Goal: Task Accomplishment & Management: Manage account settings

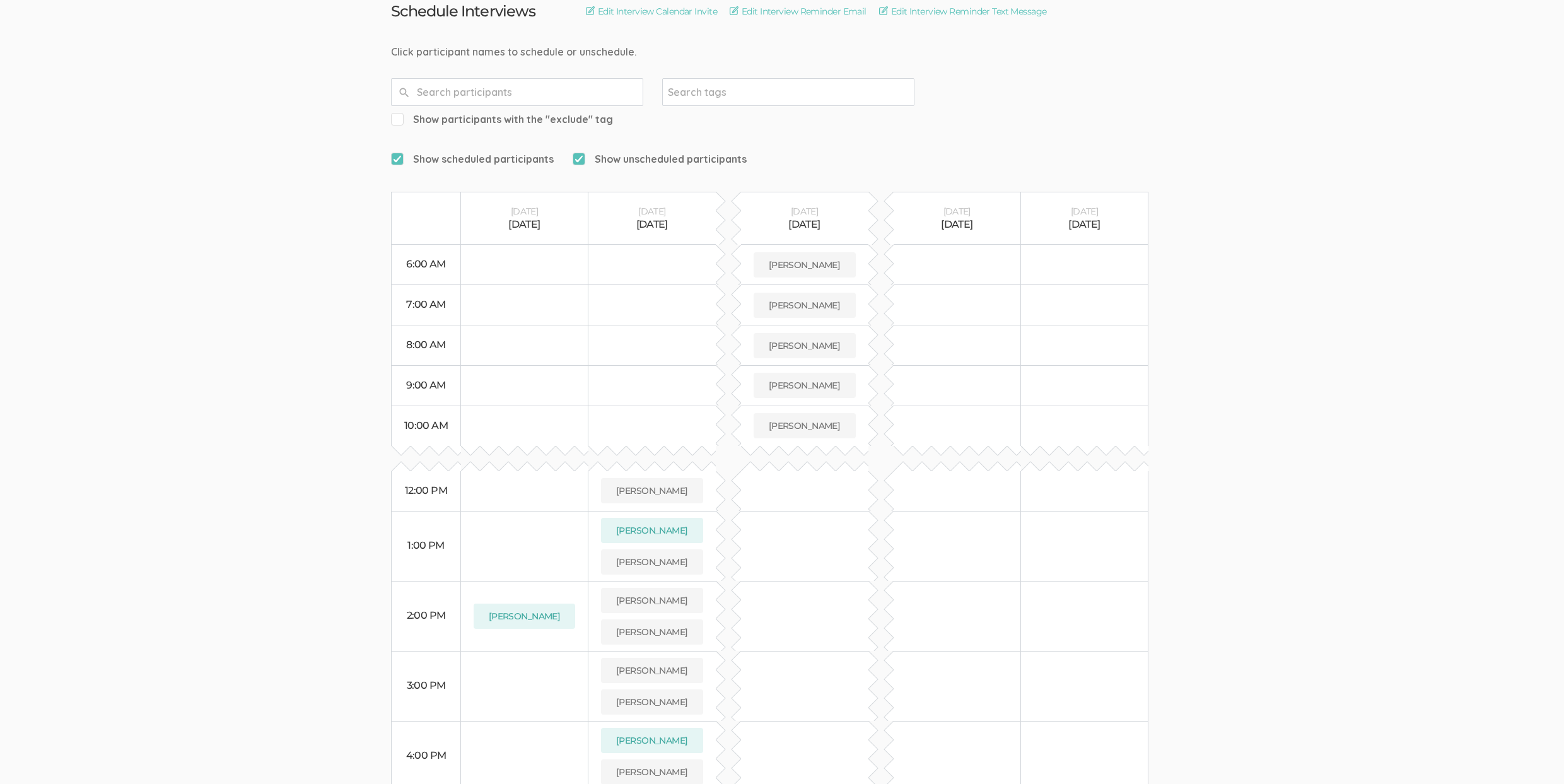
scroll to position [299, 0]
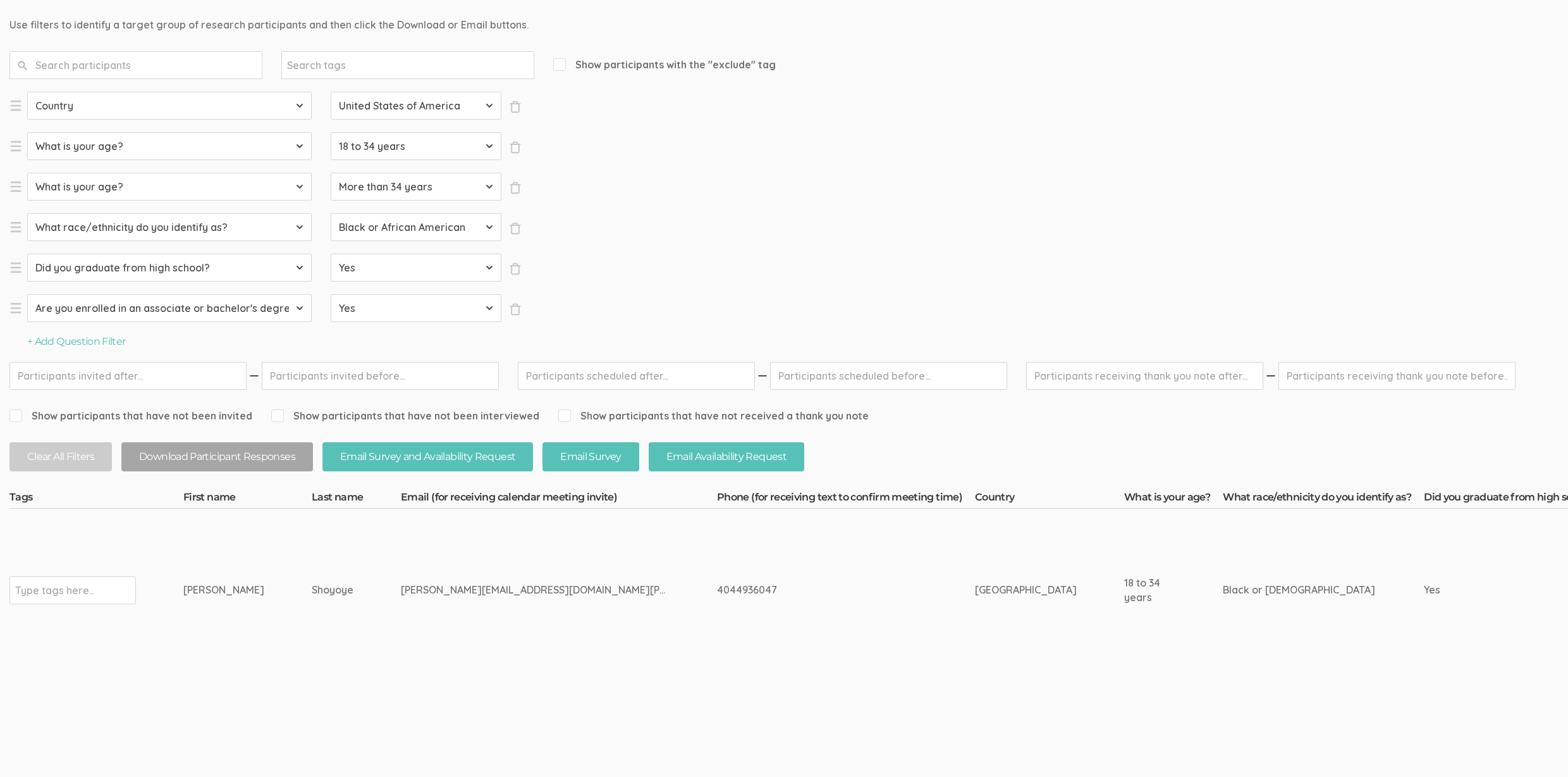
scroll to position [186, 0]
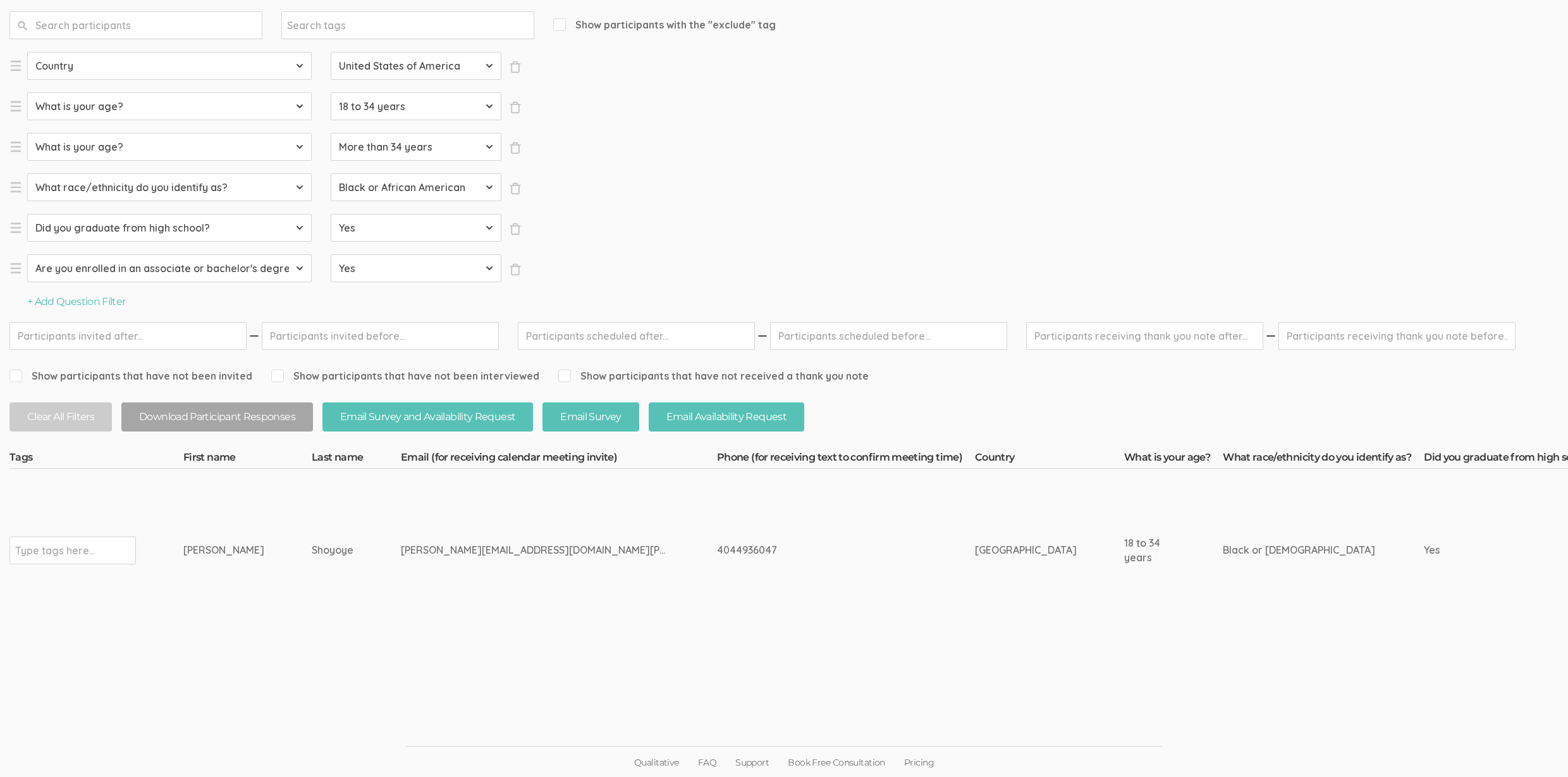
click at [75, 549] on input "text" at bounding box center [55, 550] width 79 height 16
type input "verified"
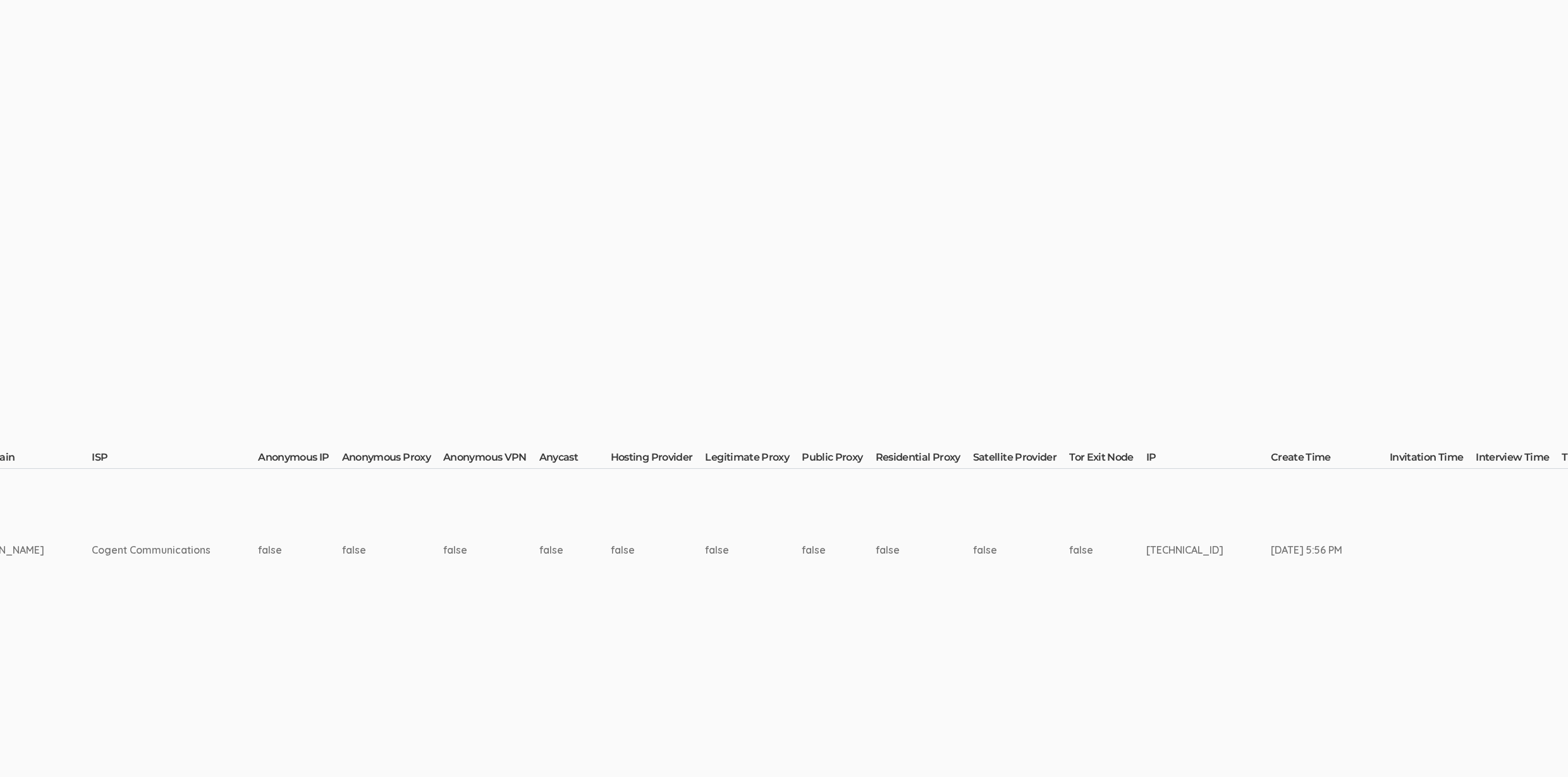
scroll to position [186, 3857]
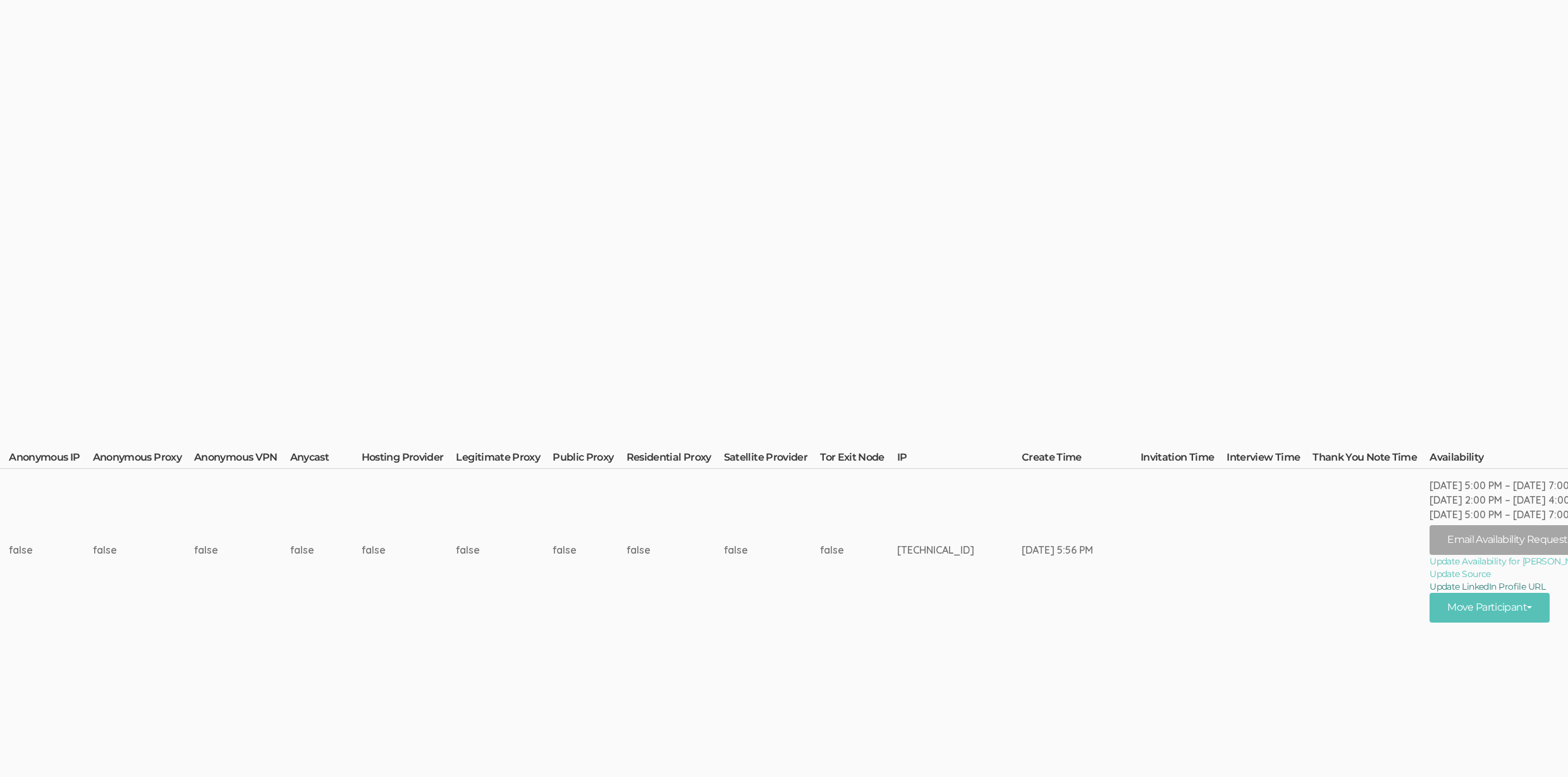
click at [1429, 581] on link "Update LinkedIn Profile URL" at bounding box center [1511, 586] width 163 height 13
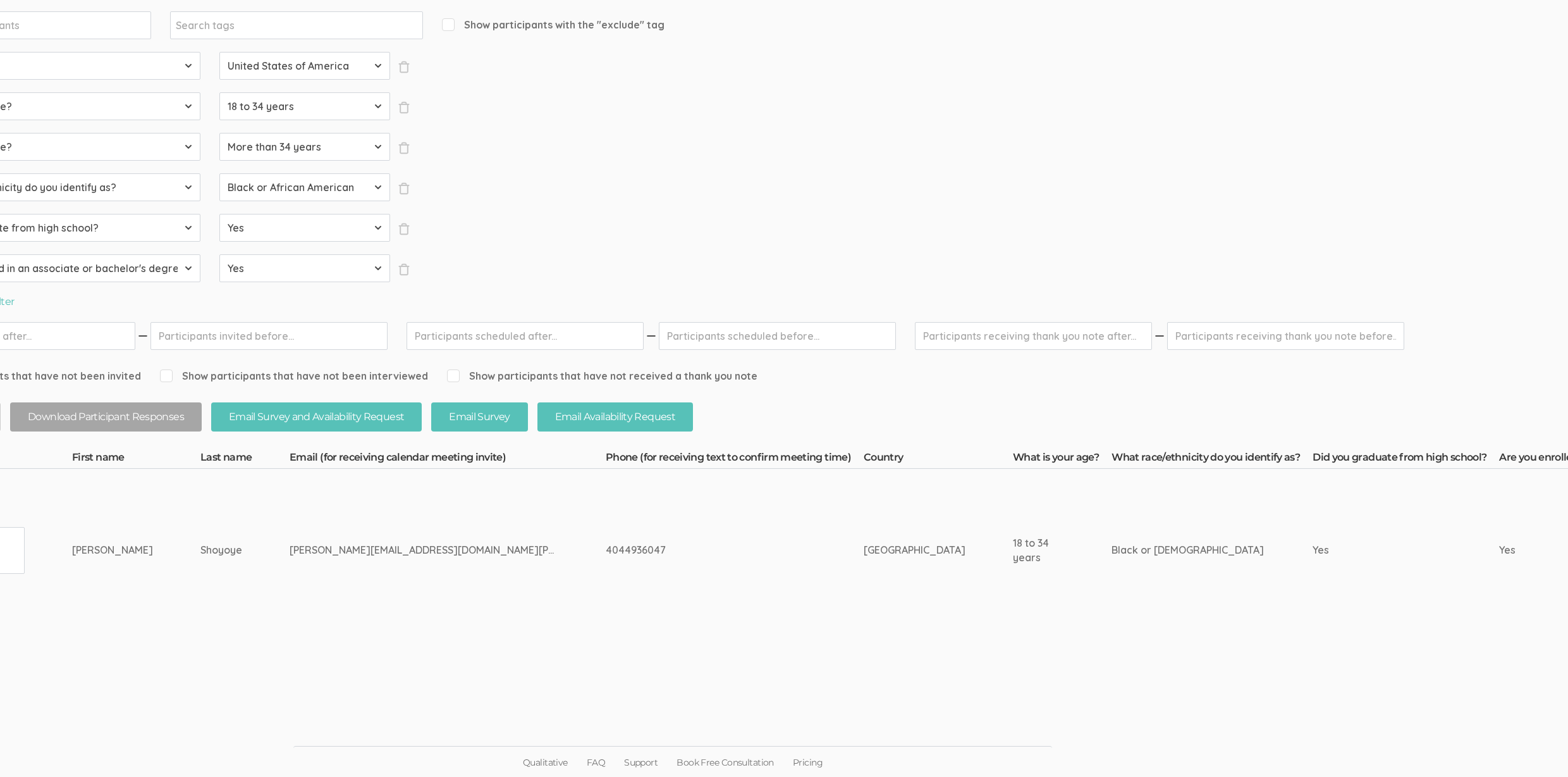
scroll to position [186, 0]
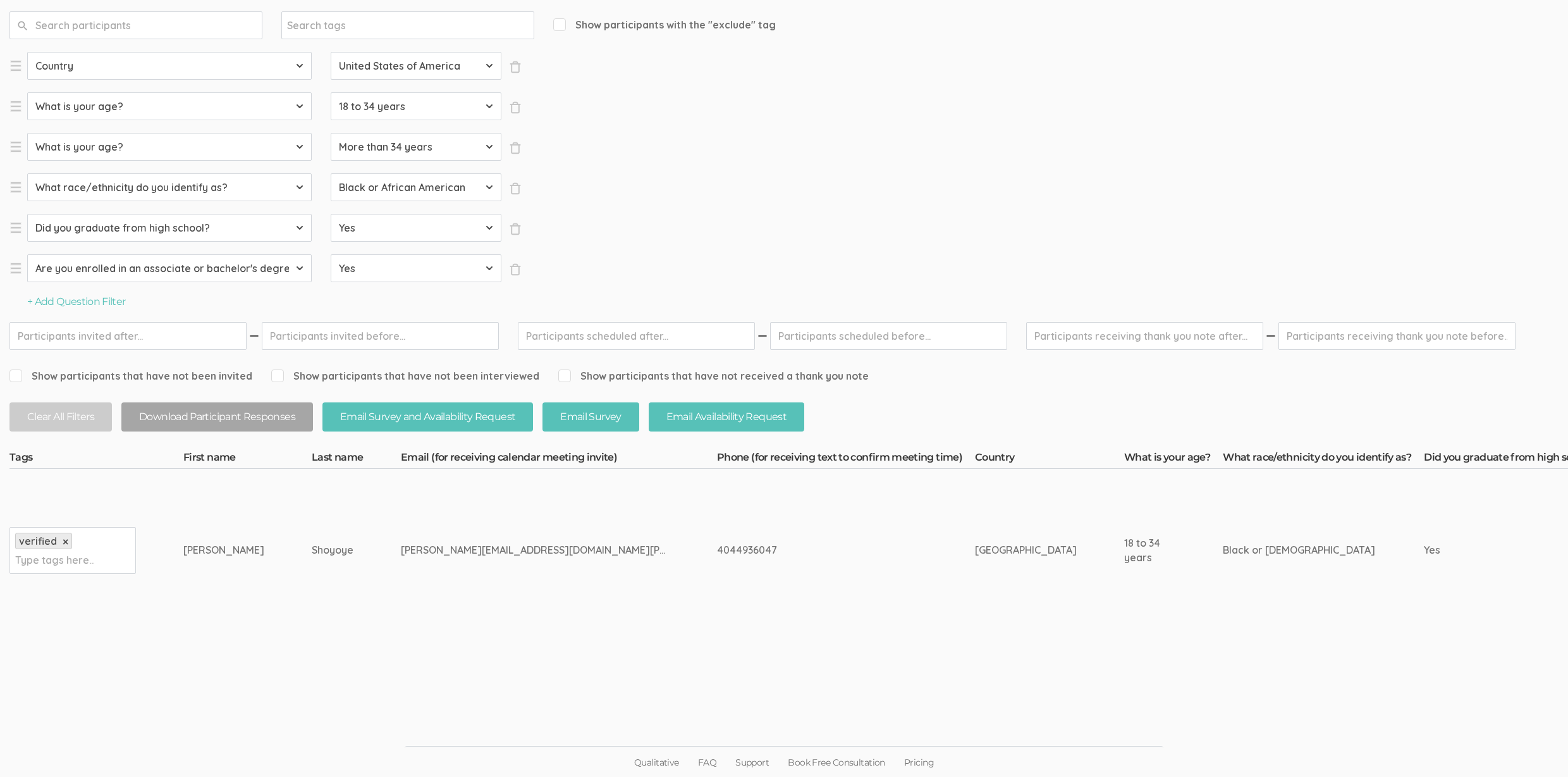
drag, startPoint x: 315, startPoint y: 553, endPoint x: 151, endPoint y: 558, distance: 164.1
copy tr "Type tags here... Nigel Shoyoye"
click at [717, 548] on div "4044936047" at bounding box center [822, 550] width 210 height 15
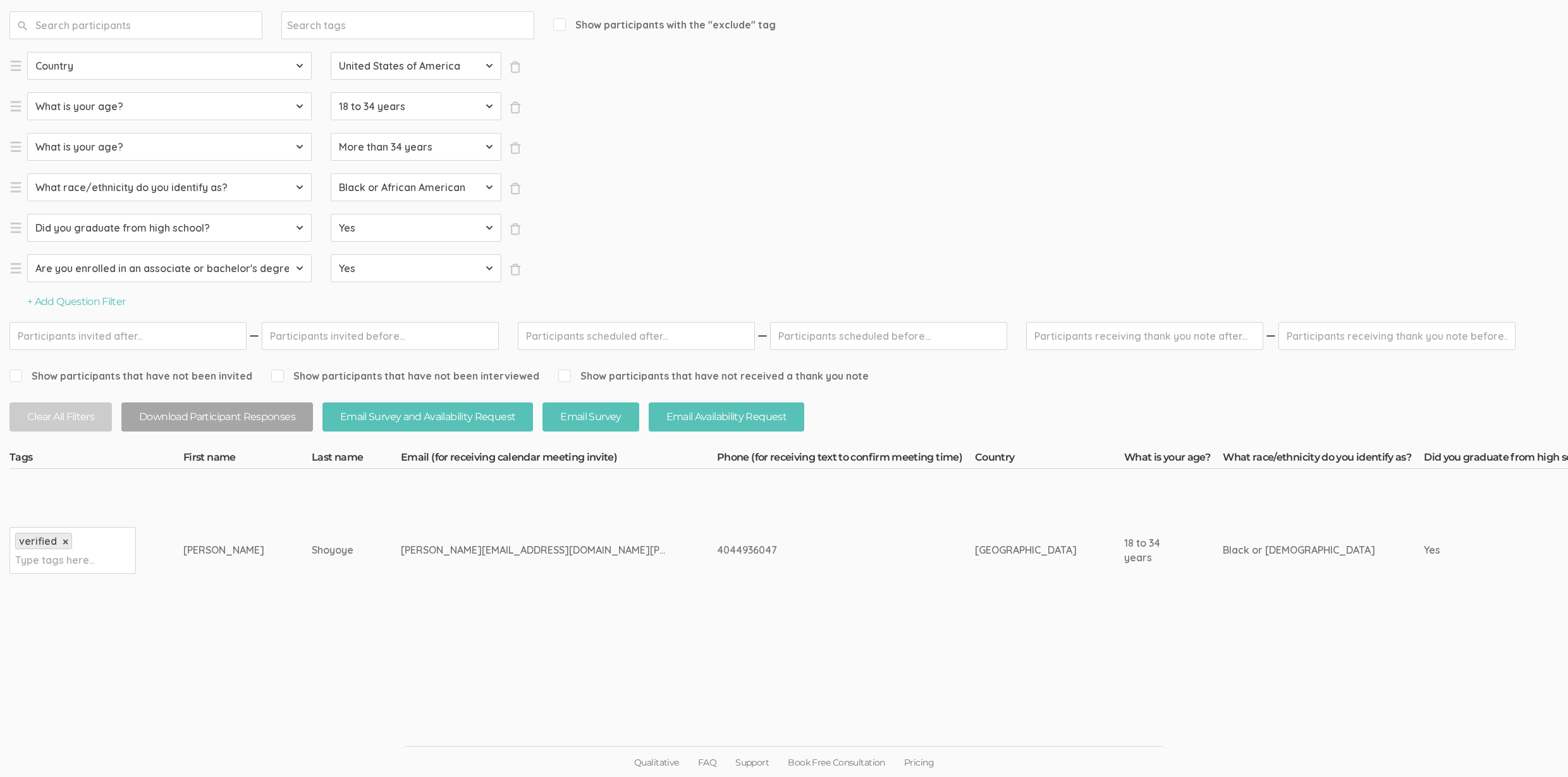
click at [717, 548] on div "4044936047" at bounding box center [822, 550] width 210 height 15
copy div "4044936047"
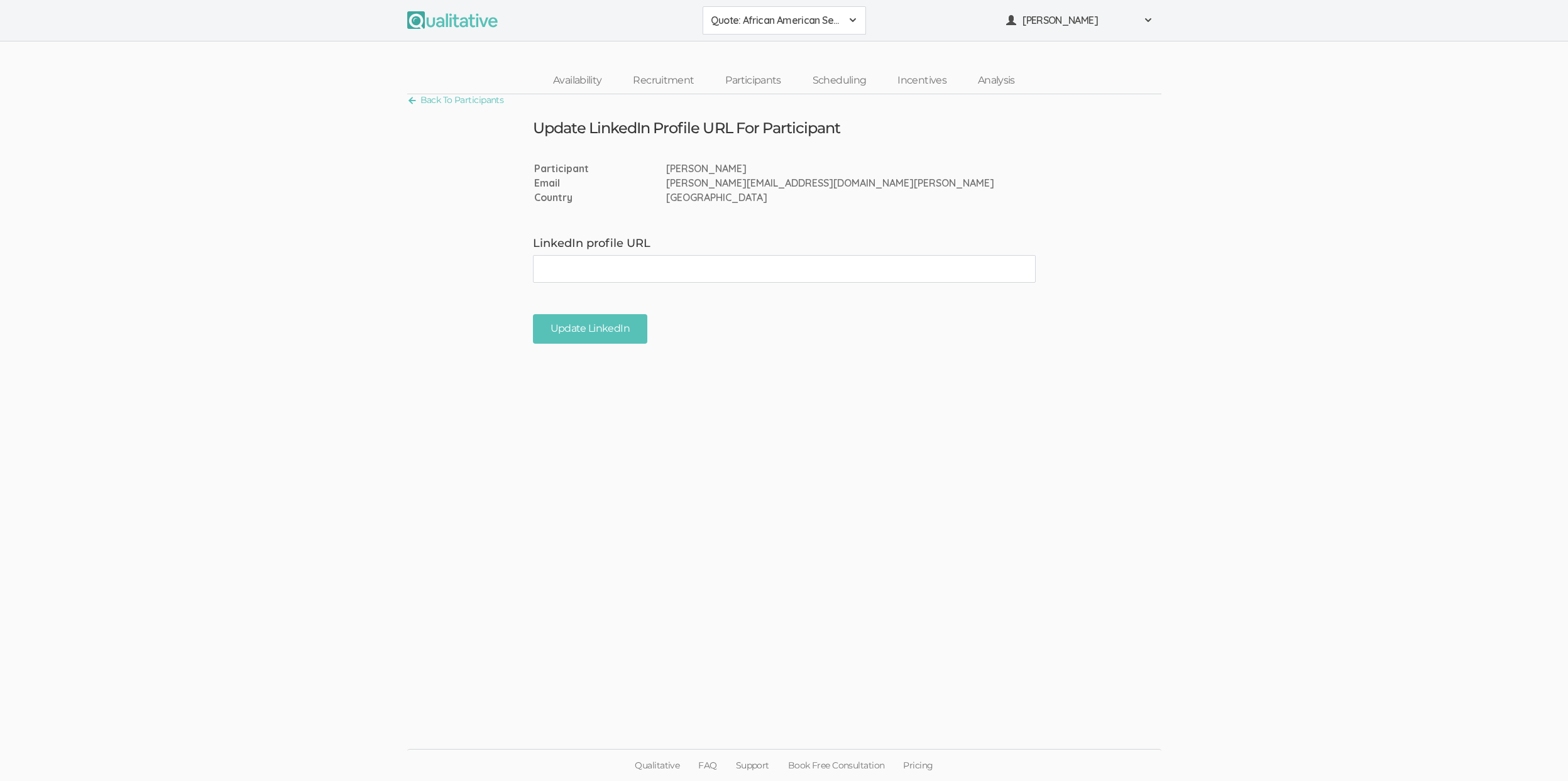
paste input "[URL][DOMAIN_NAME]"
type input "[URL][DOMAIN_NAME]"
click at [587, 331] on input "Update LinkedIn" at bounding box center [590, 329] width 114 height 29
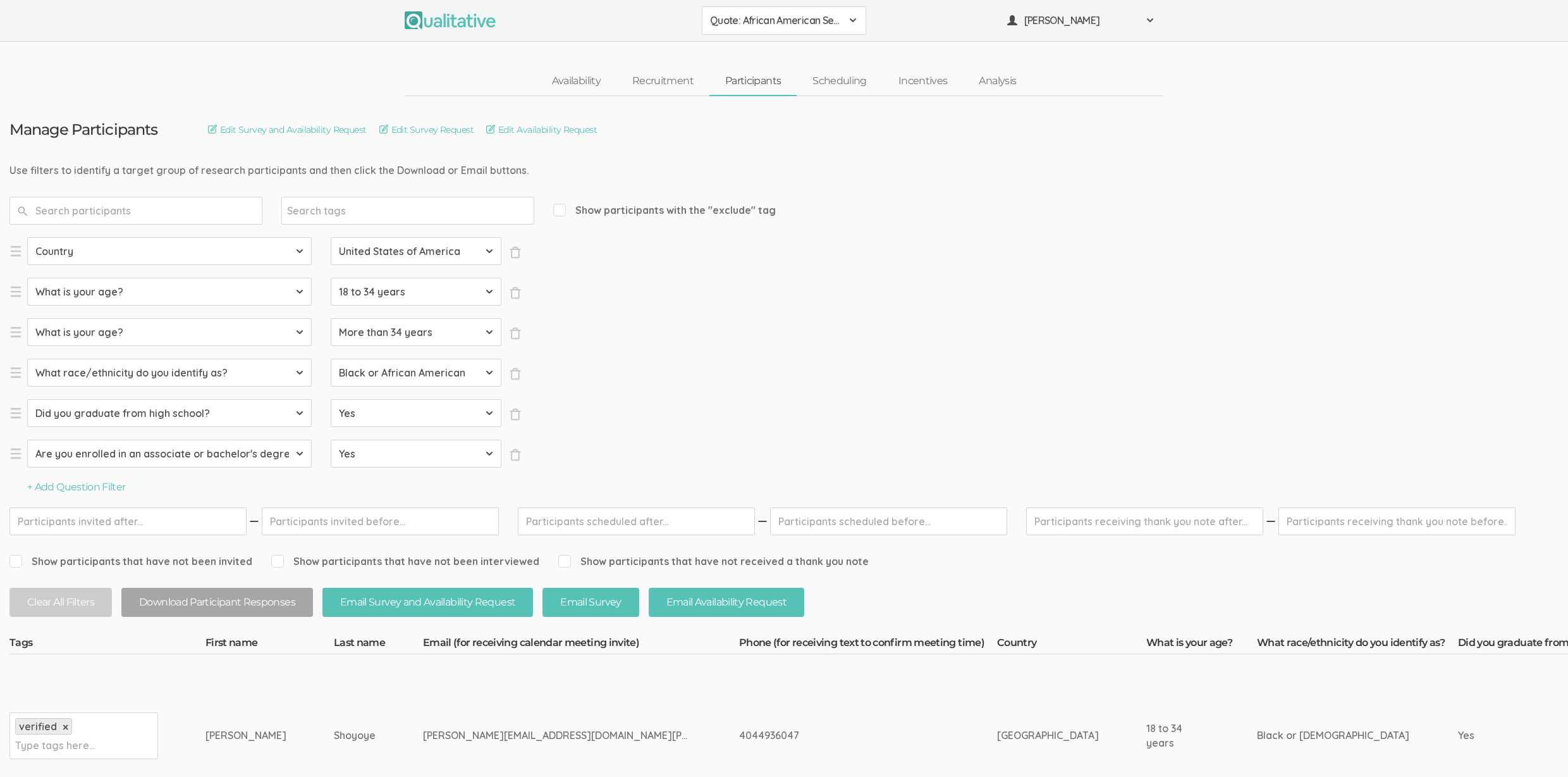
click at [206, 731] on div "Nigel" at bounding box center [246, 735] width 81 height 15
copy div "Nigel"
click at [423, 738] on div "nigel.shoyoye@bison.howard.edu" at bounding box center [557, 735] width 269 height 15
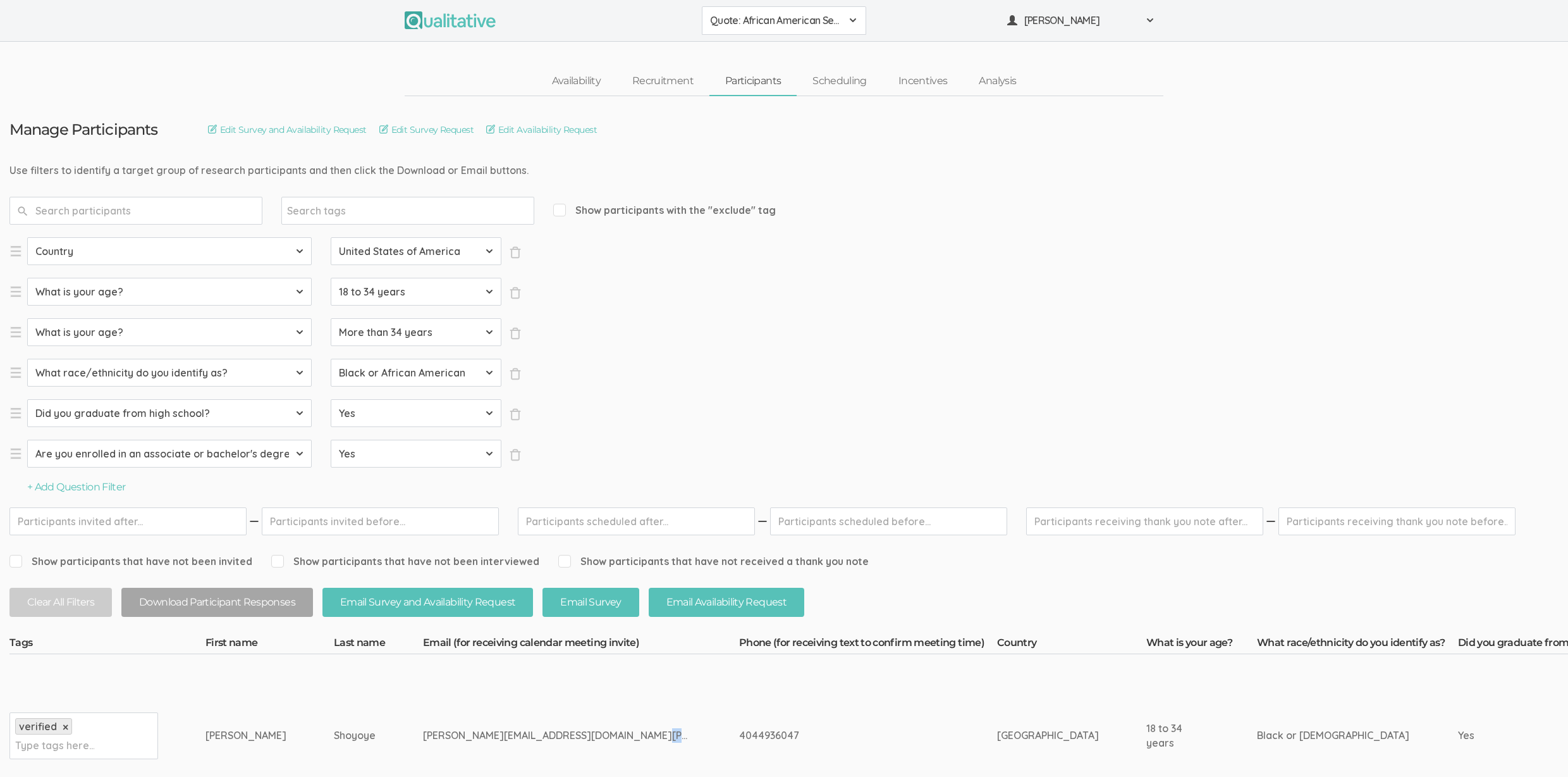
click at [423, 738] on div "nigel.shoyoye@bison.howard.edu" at bounding box center [557, 735] width 269 height 15
copy tr "nigel.shoyoye@bison.howard.edu"
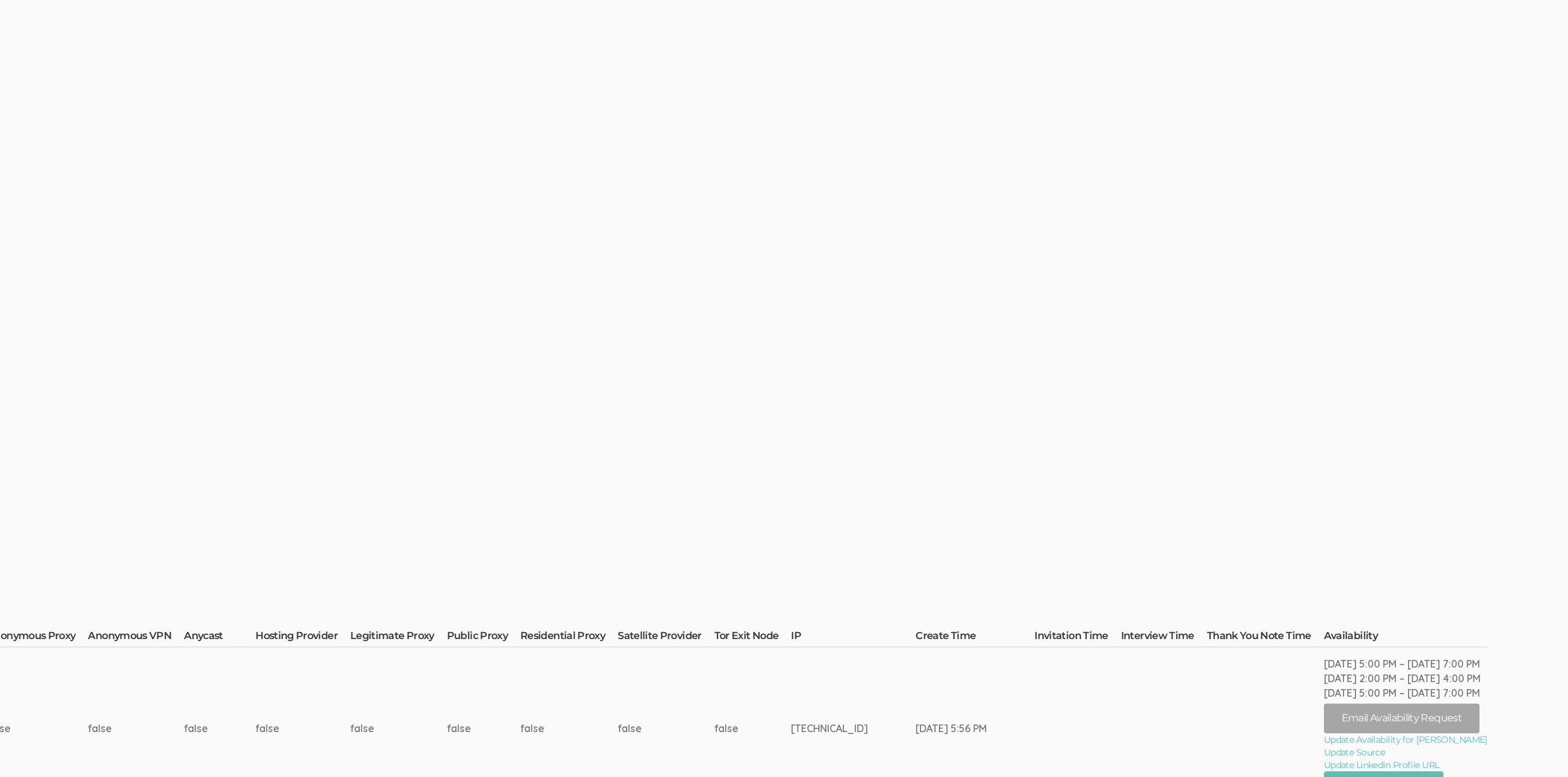
scroll to position [114, 3962]
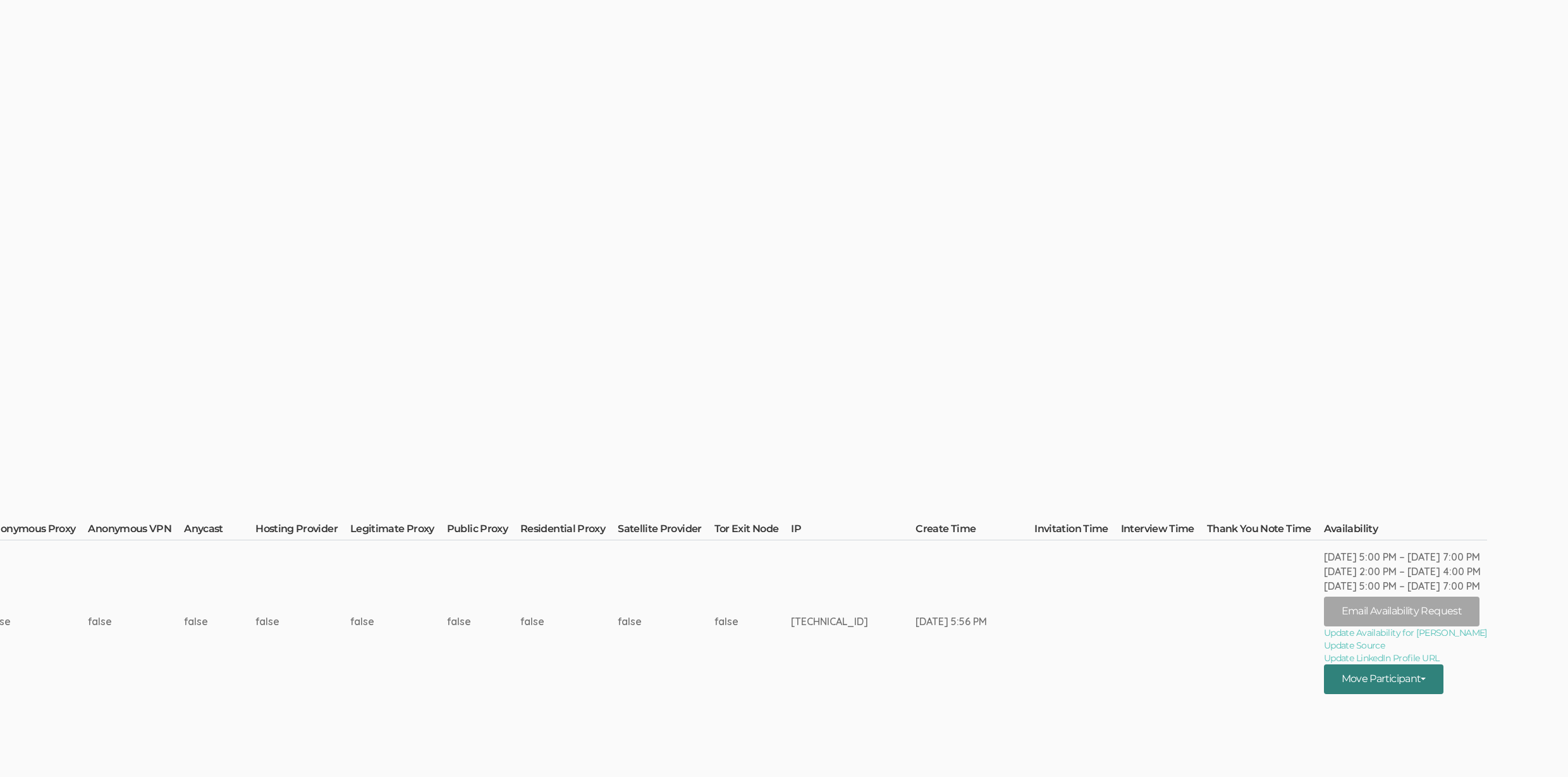
click at [1444, 684] on button "Move Participant" at bounding box center [1384, 679] width 120 height 30
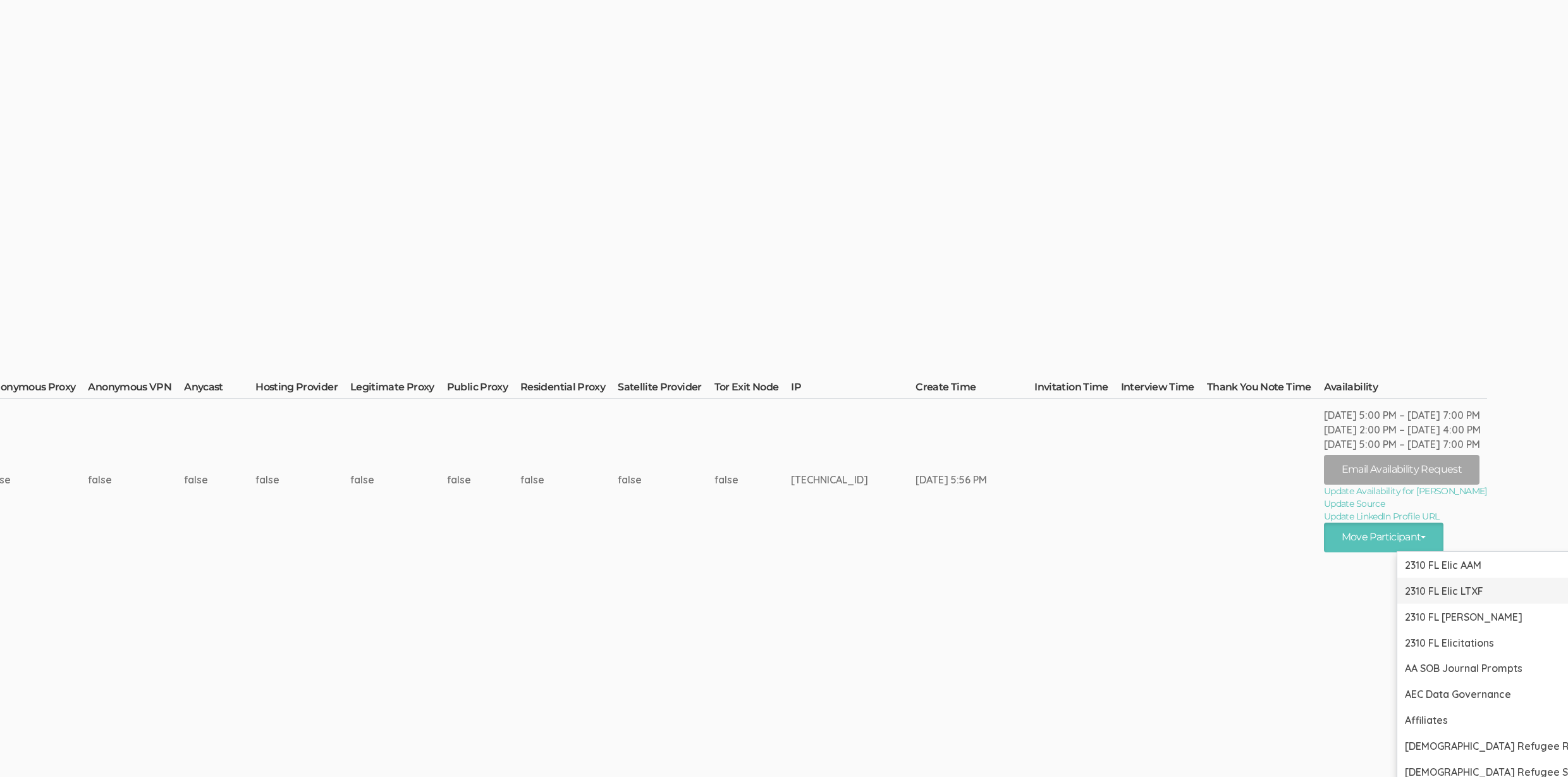
scroll to position [337, 3962]
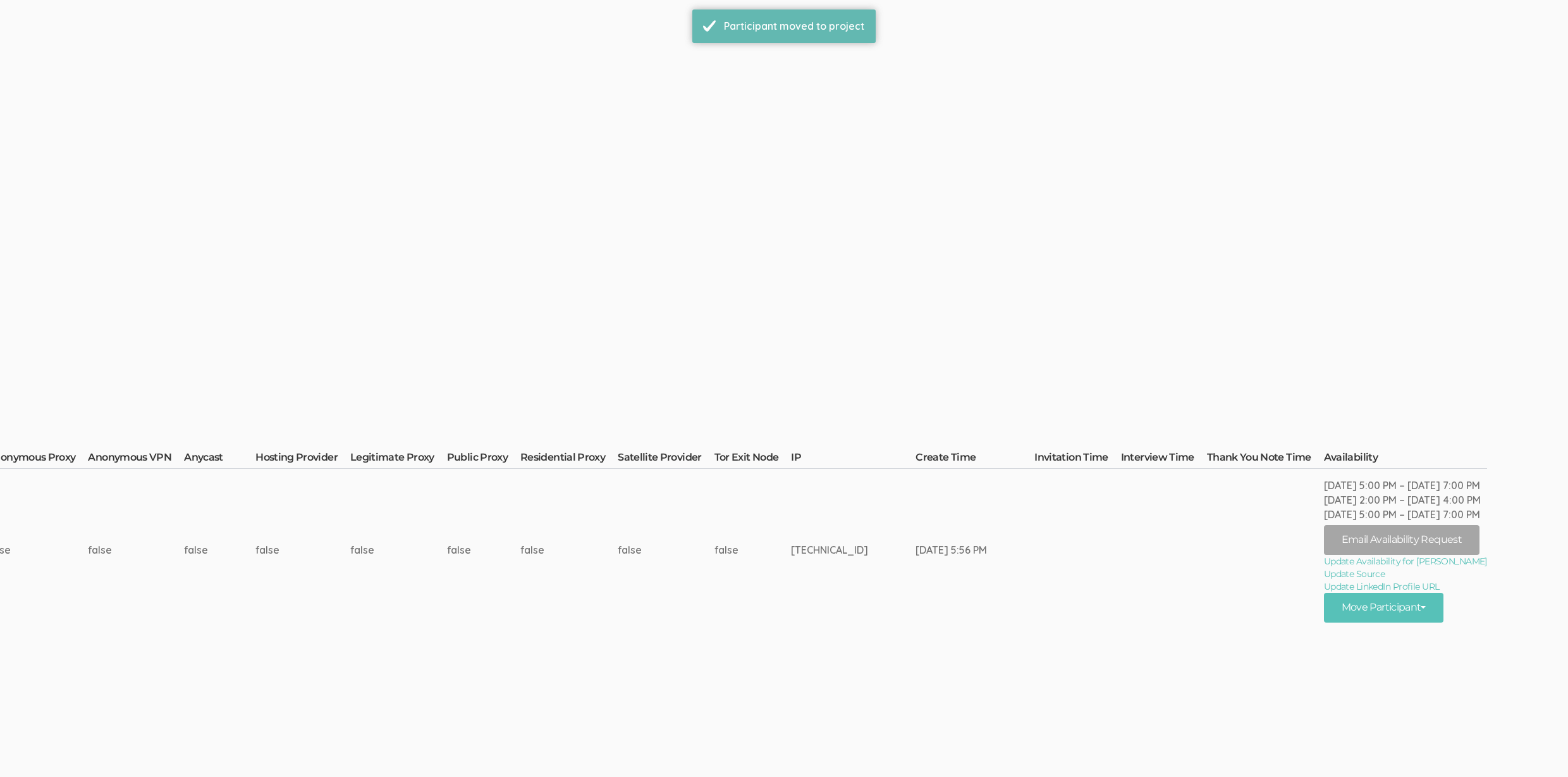
scroll to position [0, 0]
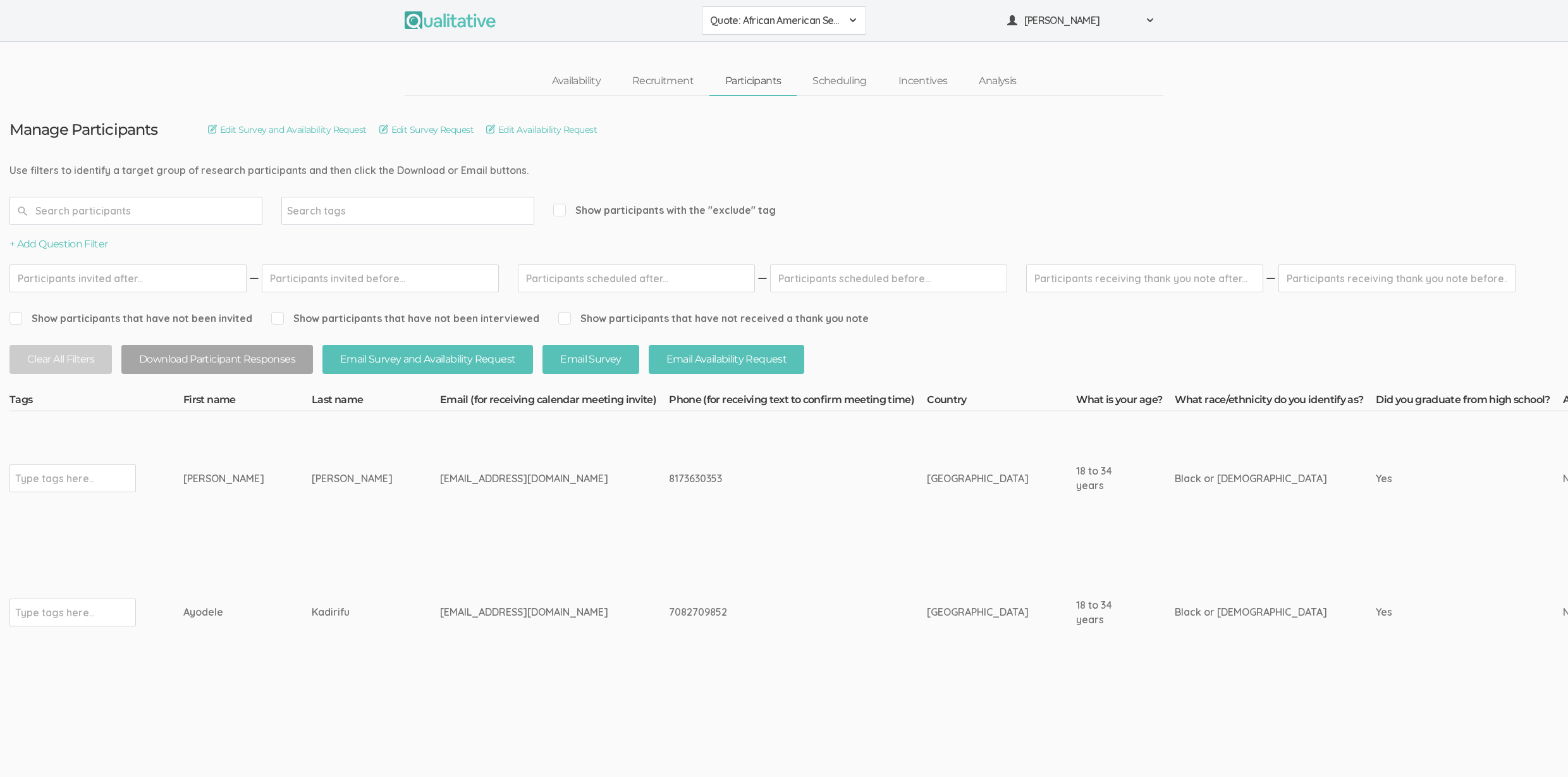
click at [494, 482] on div "[EMAIL_ADDRESS][DOMAIN_NAME]" at bounding box center [531, 479] width 182 height 15
click at [669, 542] on td "8173630353" at bounding box center [798, 478] width 258 height 134
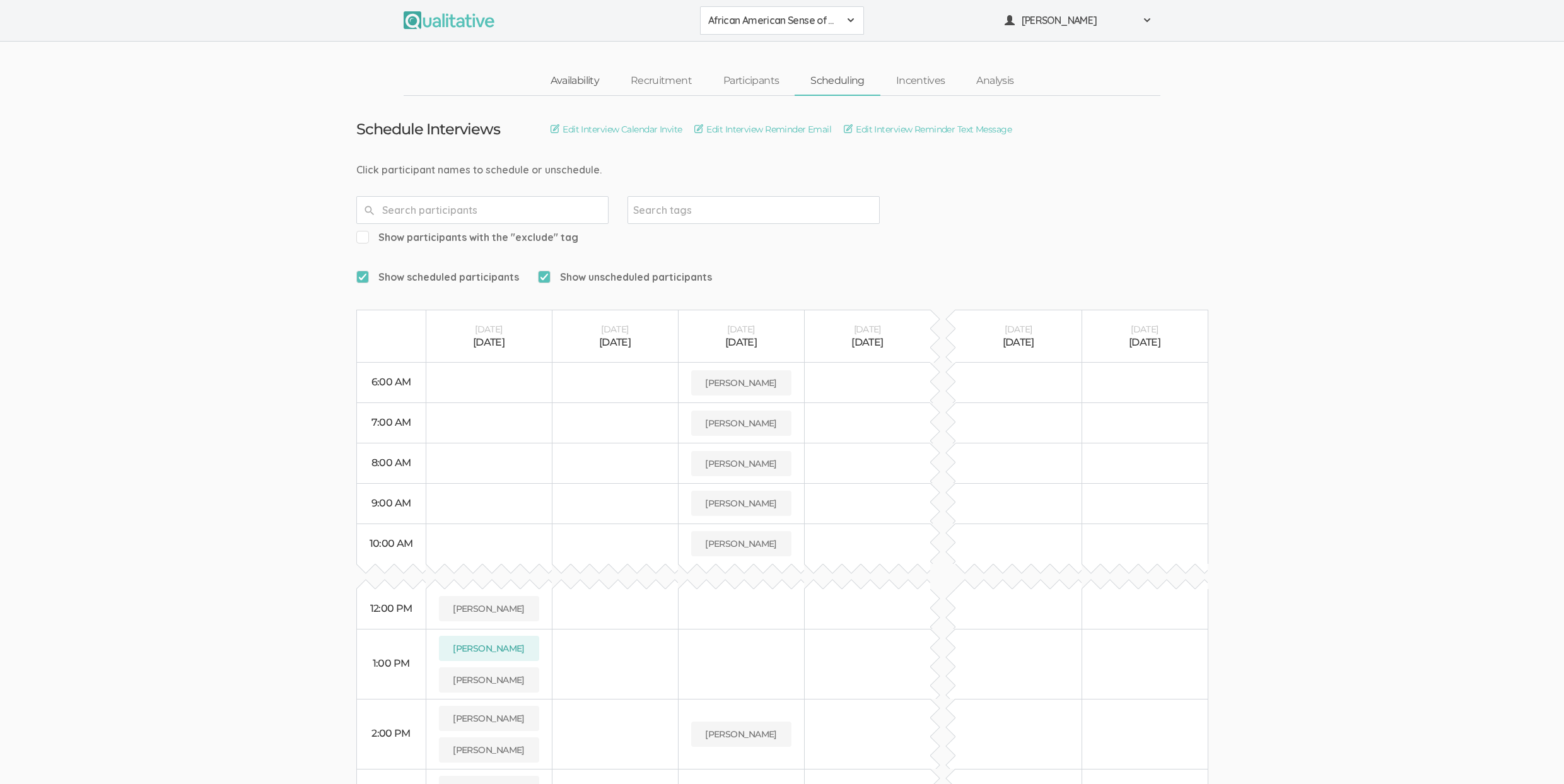
click at [589, 85] on link "Availability" at bounding box center [574, 81] width 80 height 27
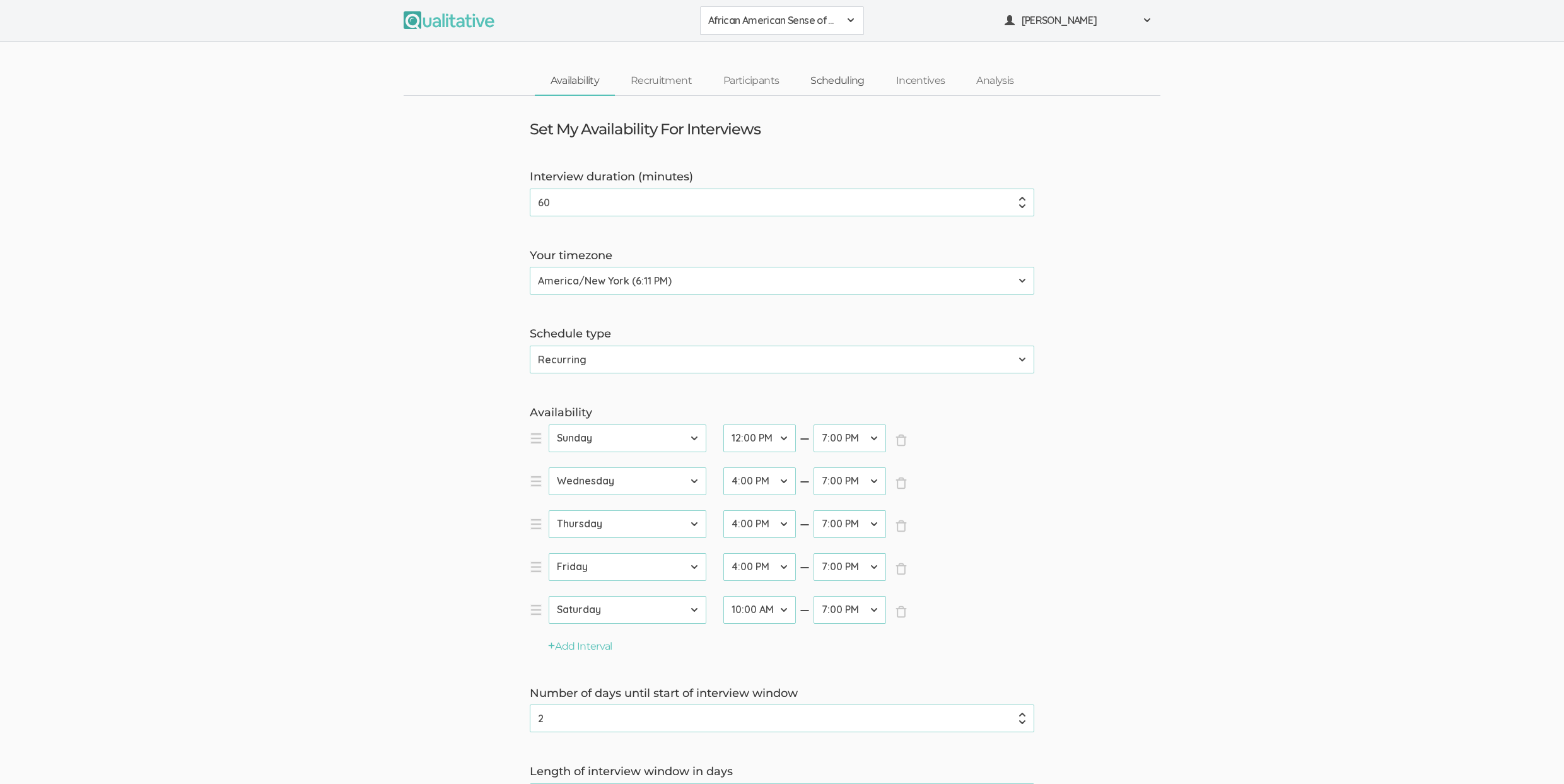
click at [864, 75] on link "Scheduling" at bounding box center [838, 81] width 86 height 27
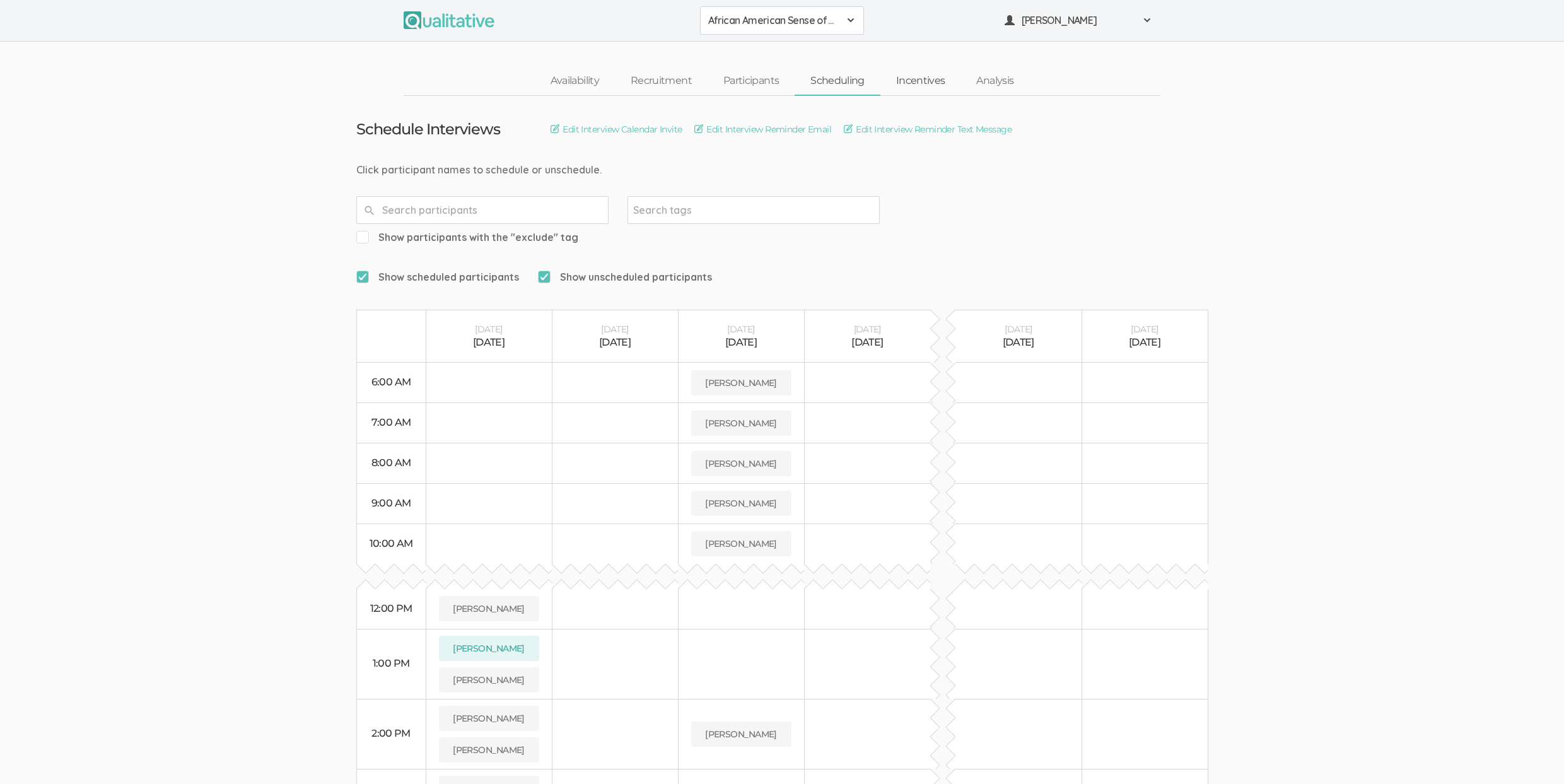
click at [919, 75] on link "Incentives" at bounding box center [921, 81] width 80 height 27
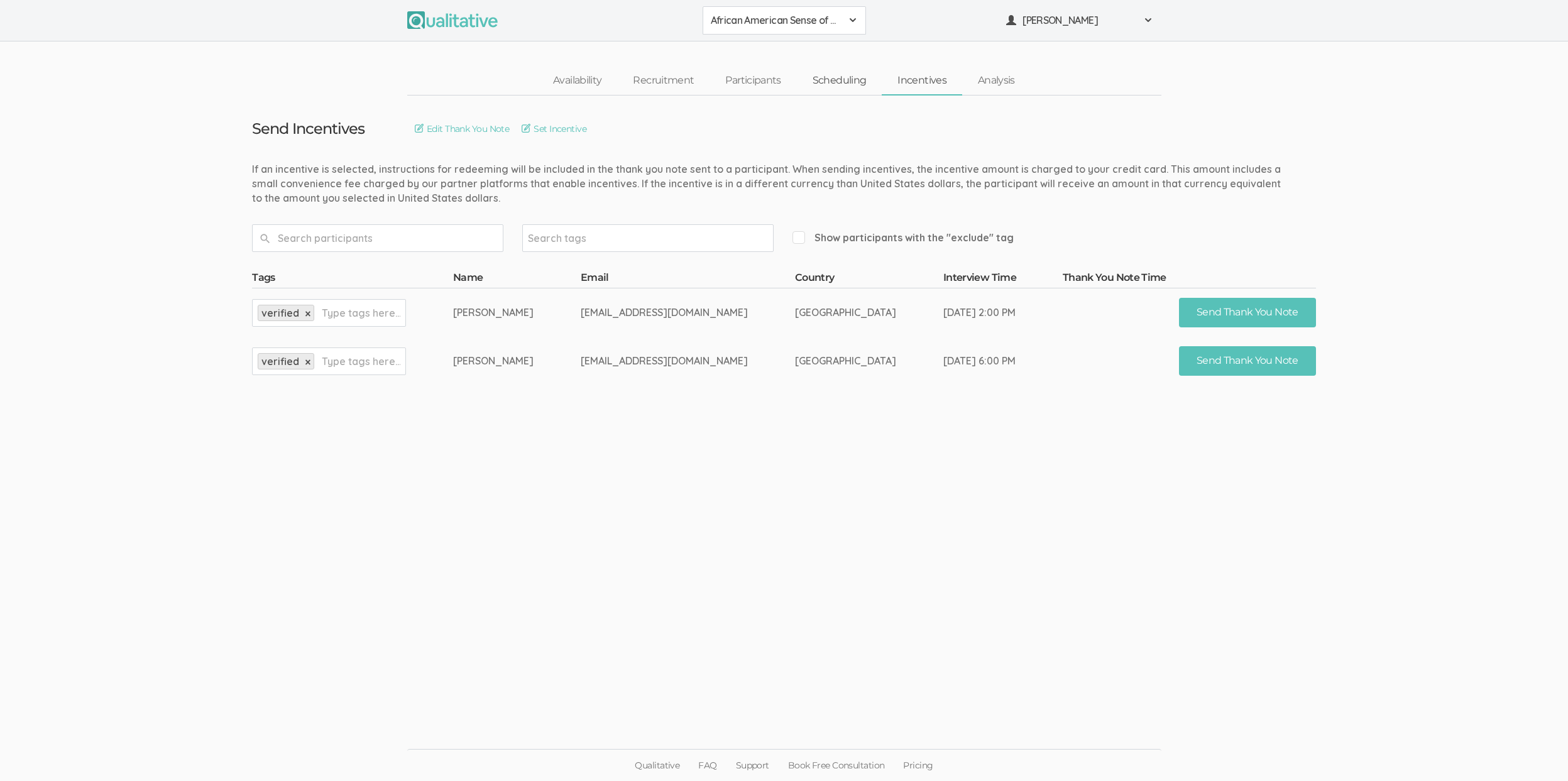
click at [832, 76] on link "Scheduling" at bounding box center [839, 81] width 86 height 27
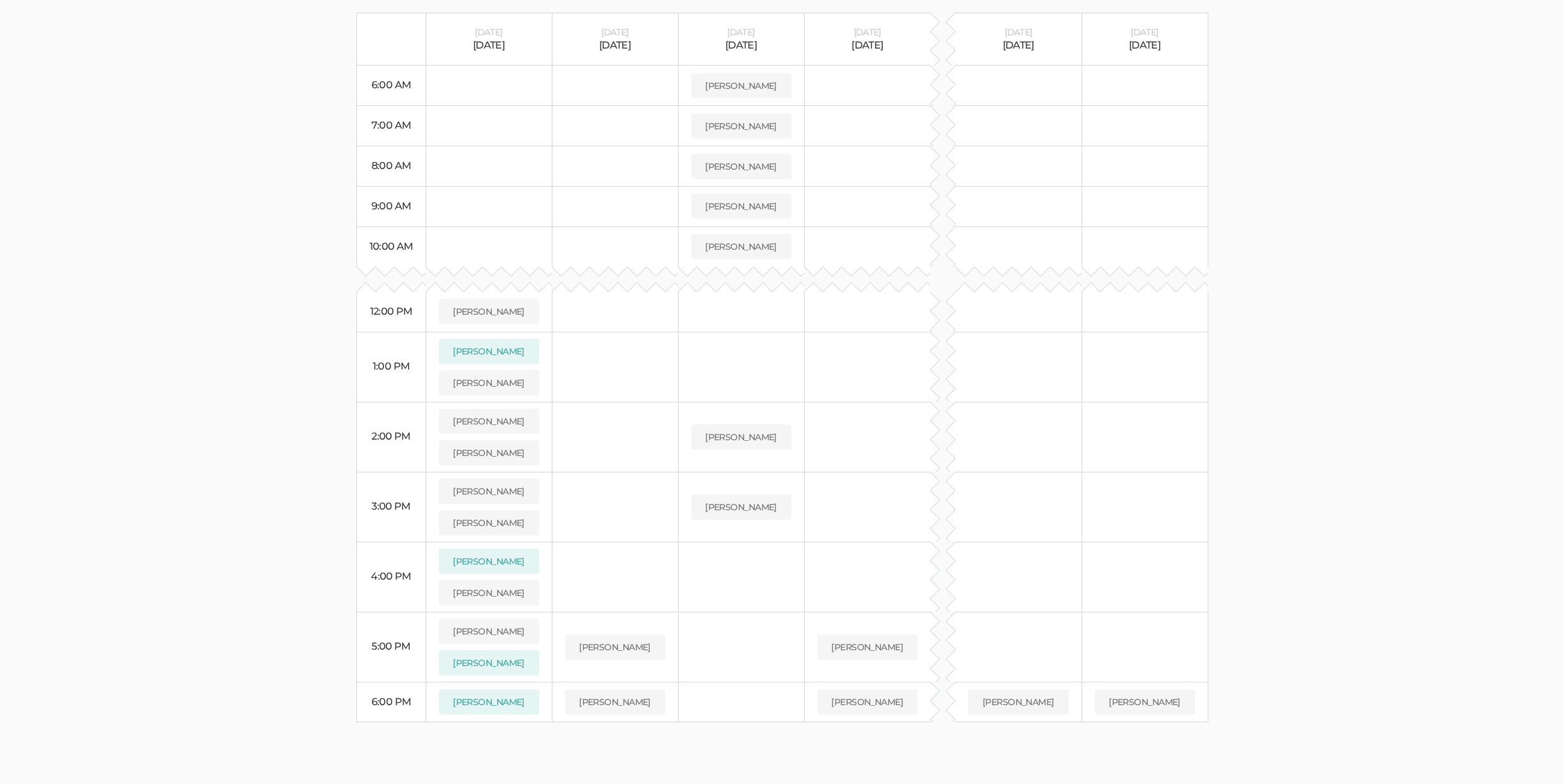
scroll to position [296, 0]
click at [1361, 387] on ui-view "Schedule Interviews Edit Interview Calendar Invite Edit Interview Reminder Emai…" at bounding box center [782, 262] width 1564 height 924
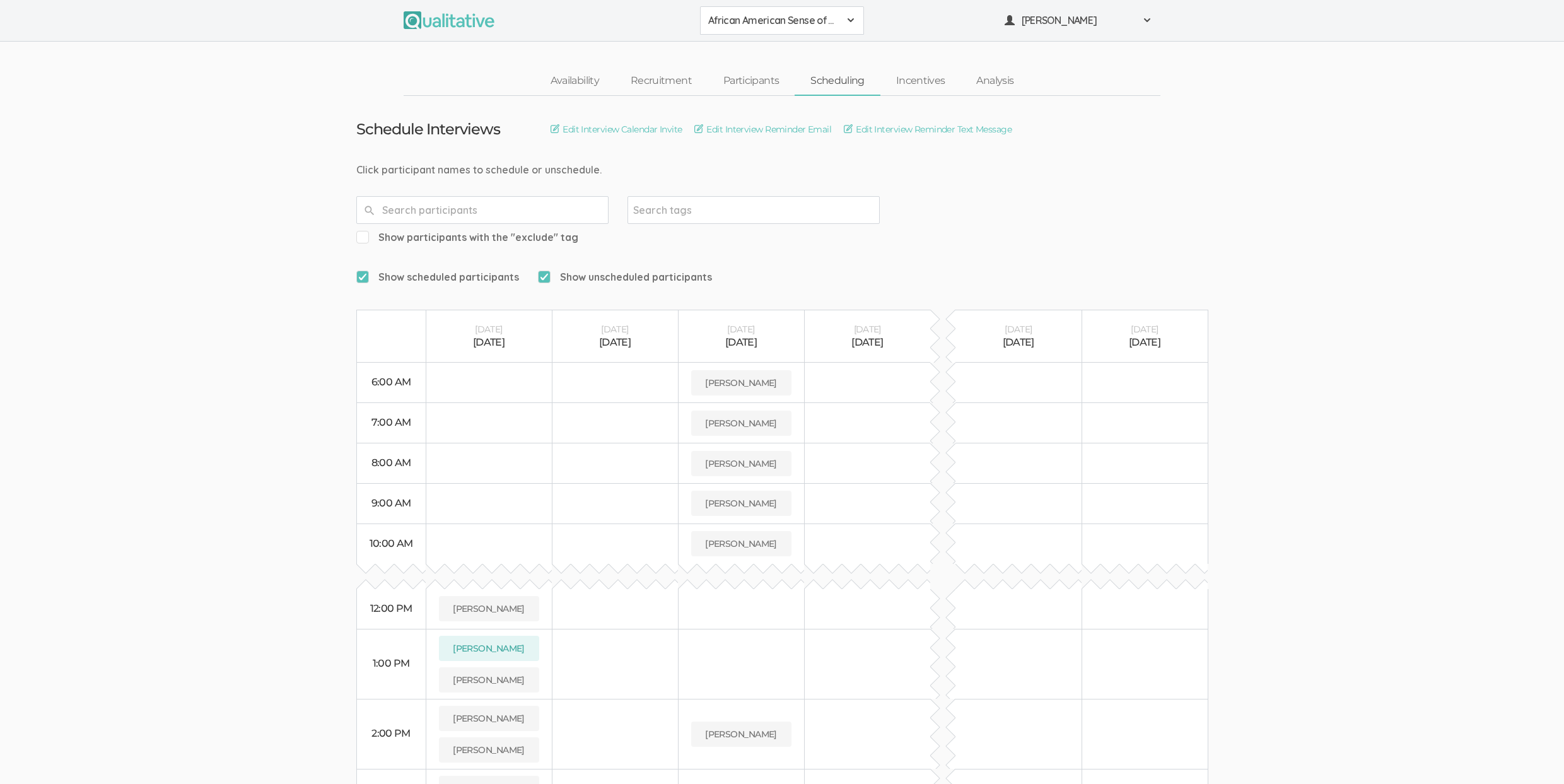
click at [154, 524] on ui-view "Schedule Interviews Edit Interview Calendar Invite Edit Interview Reminder Emai…" at bounding box center [782, 558] width 1564 height 924
click at [38, 385] on ui-view "Schedule Interviews Edit Interview Calendar Invite Edit Interview Reminder Emai…" at bounding box center [782, 558] width 1564 height 924
click at [238, 398] on ui-view "Schedule Interviews Edit Interview Calendar Invite Edit Interview Reminder Emai…" at bounding box center [782, 558] width 1564 height 924
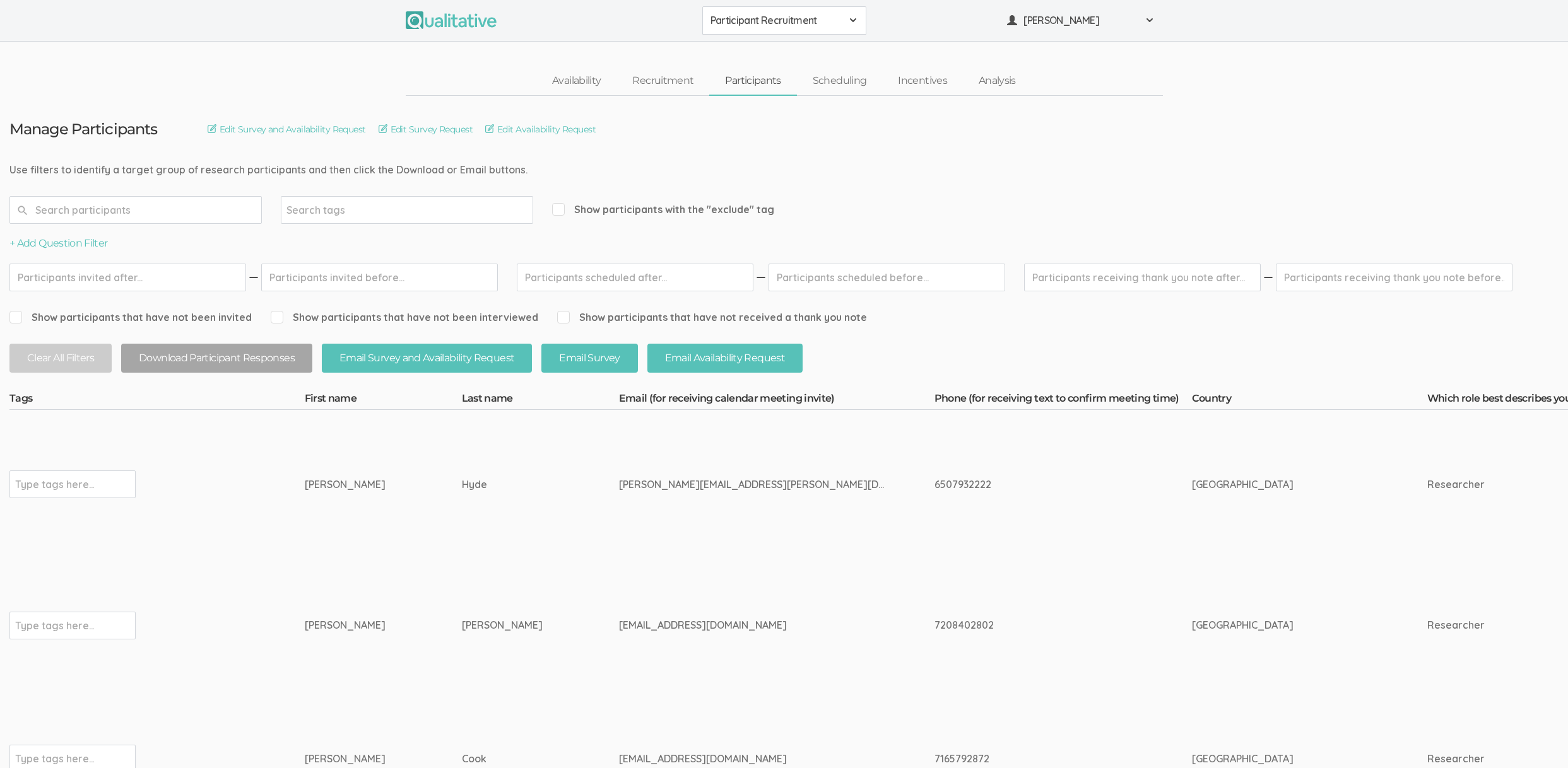
click at [462, 515] on td "Hyde" at bounding box center [540, 484] width 157 height 149
click at [106, 445] on td "Type tags here..." at bounding box center [157, 484] width 295 height 149
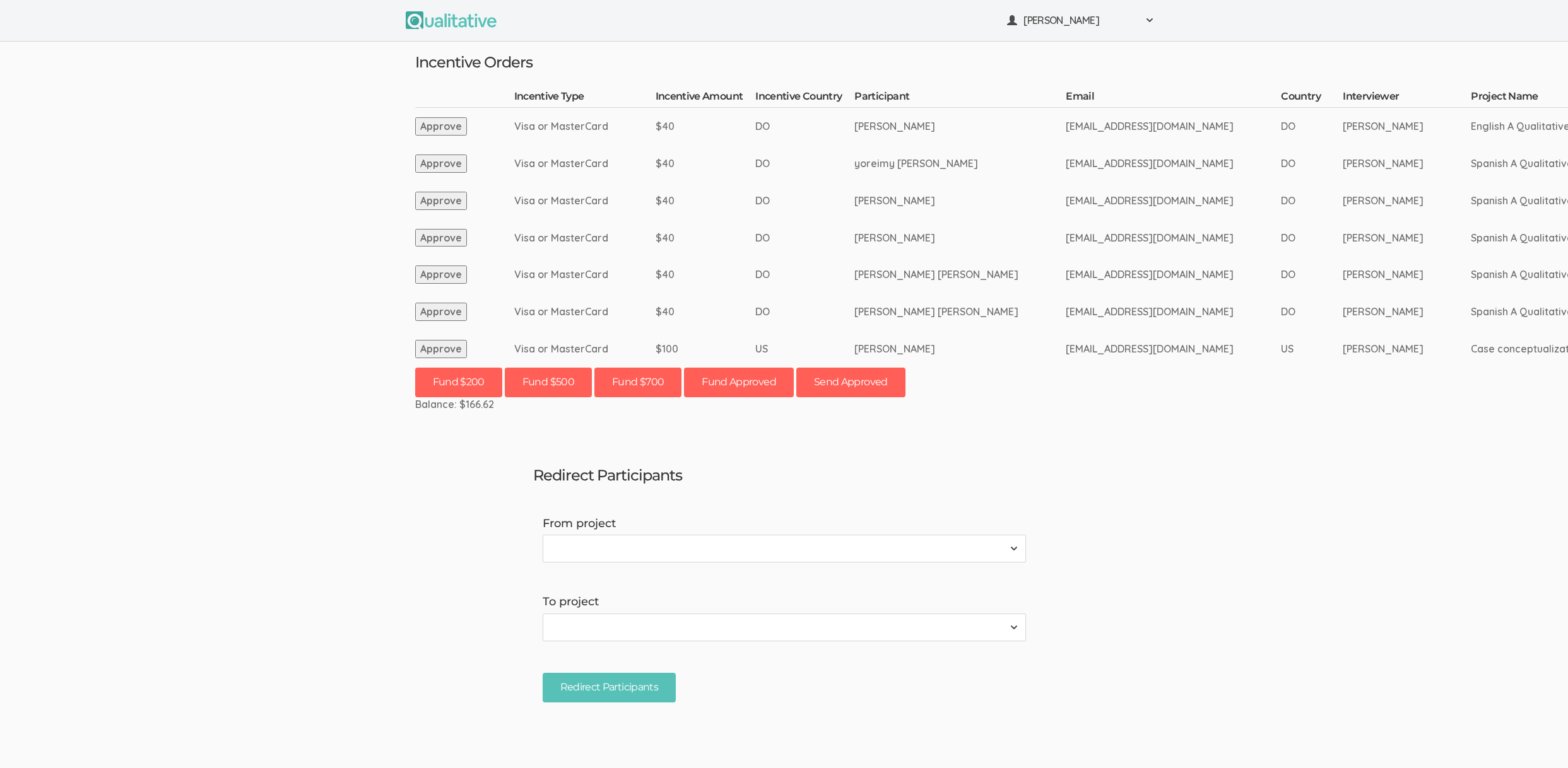
click at [329, 348] on ui-view "[PERSON_NAME] Project Workspace Profile Organization Settings" at bounding box center [784, 384] width 1568 height 768
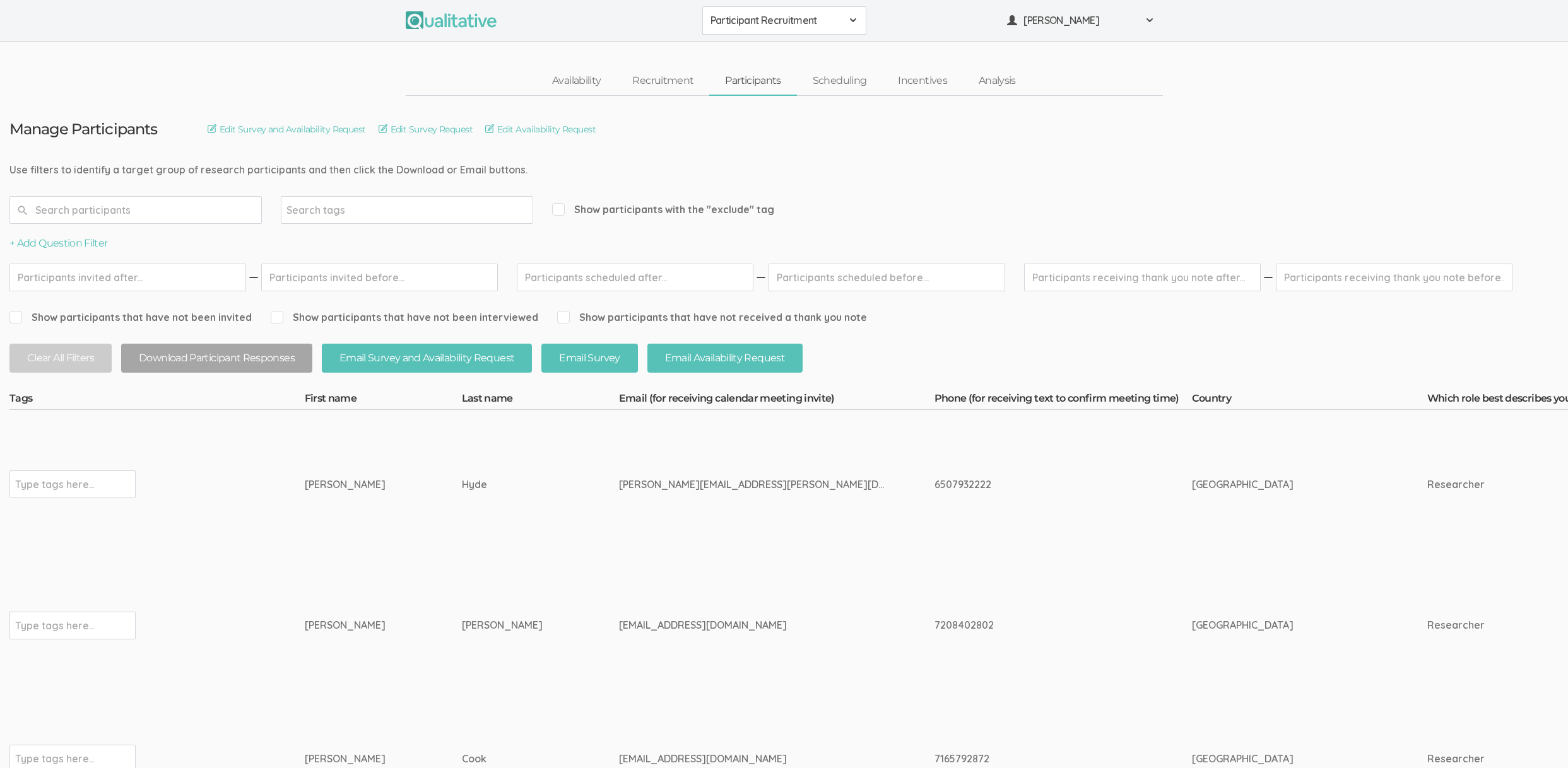
click at [737, 486] on div "david.hyde.1@vanderbilt.edu" at bounding box center [753, 485] width 268 height 15
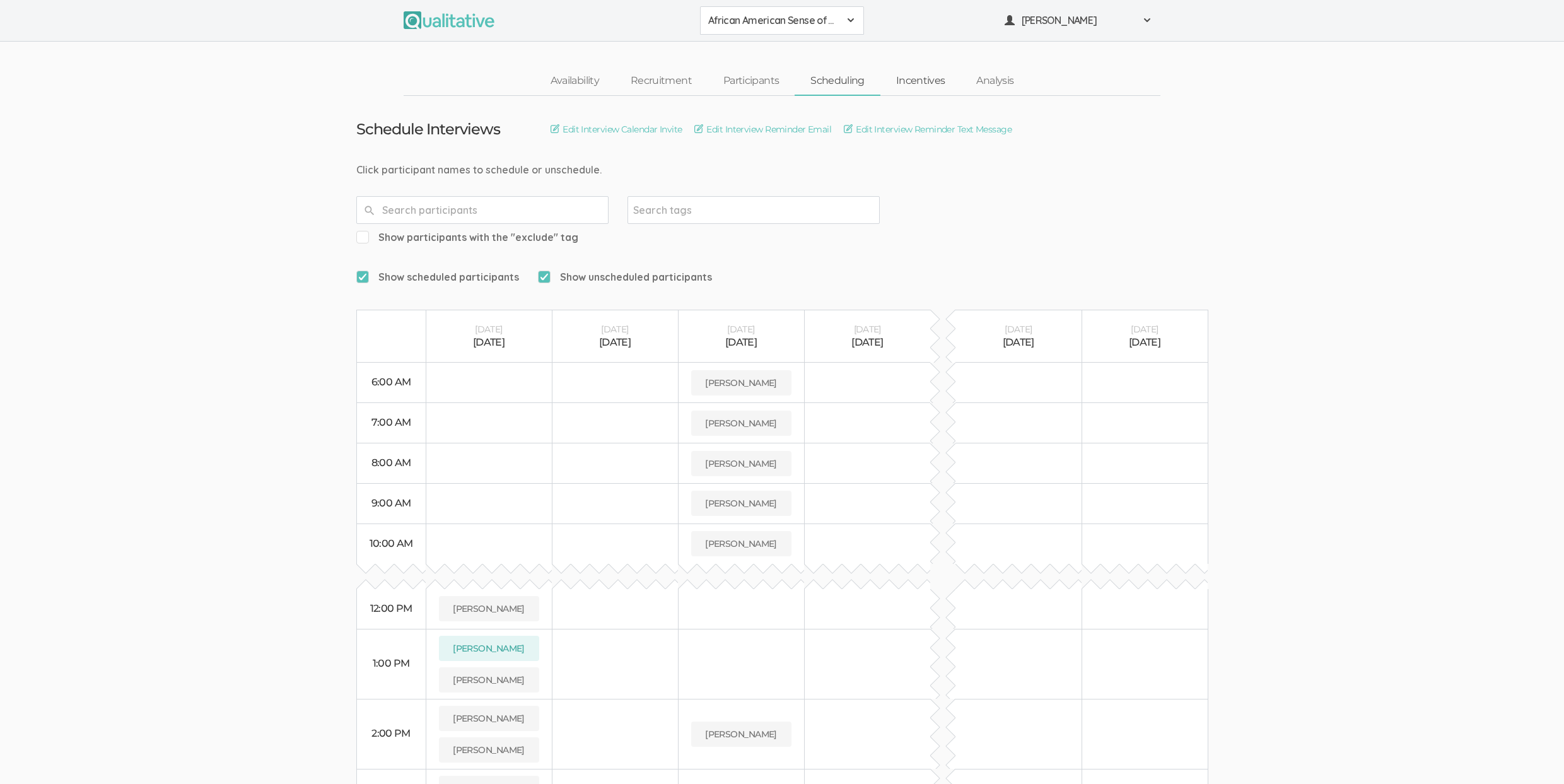
click at [909, 83] on link "Incentives" at bounding box center [921, 81] width 80 height 27
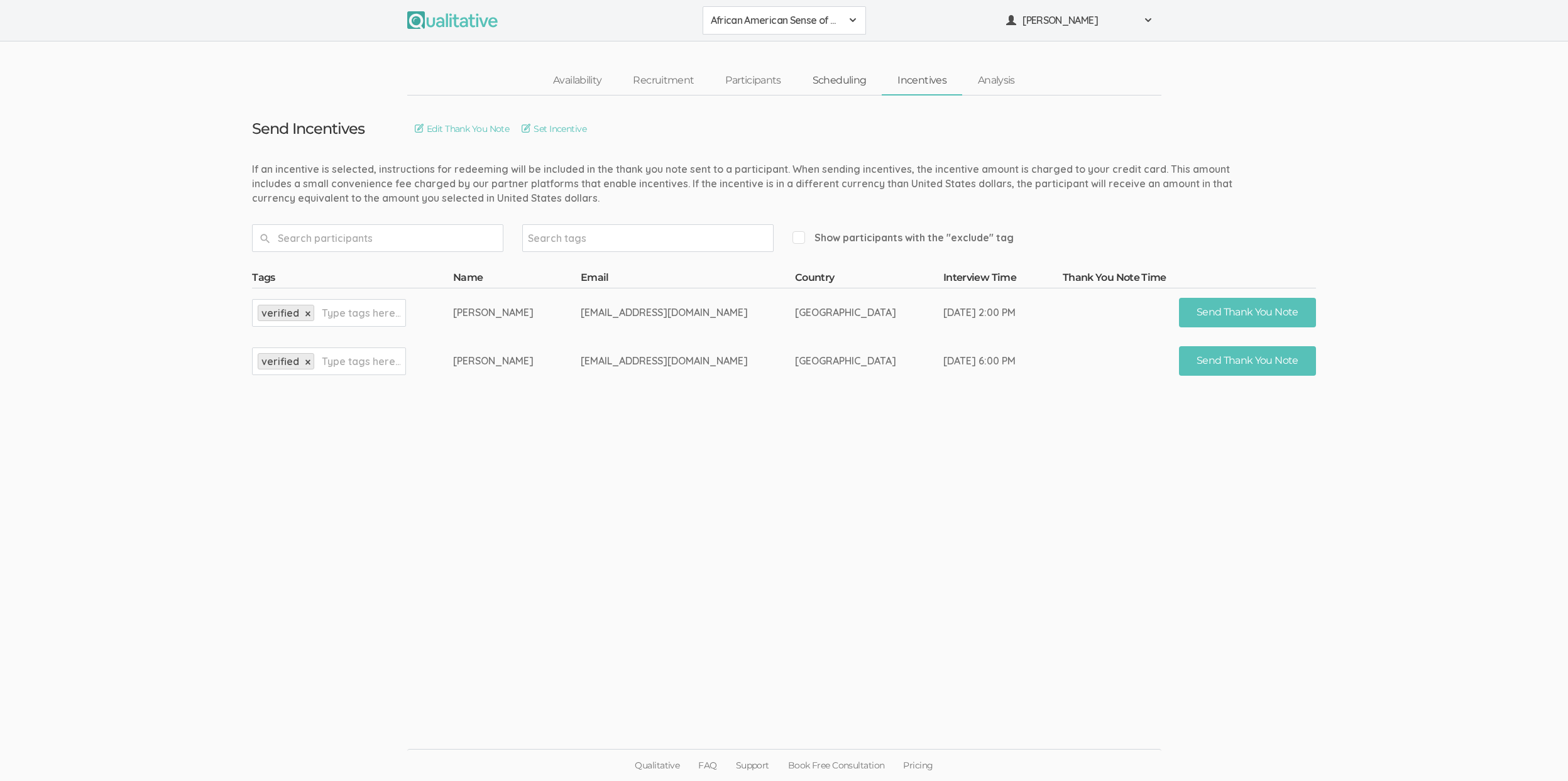
click at [821, 86] on link "Scheduling" at bounding box center [839, 81] width 86 height 27
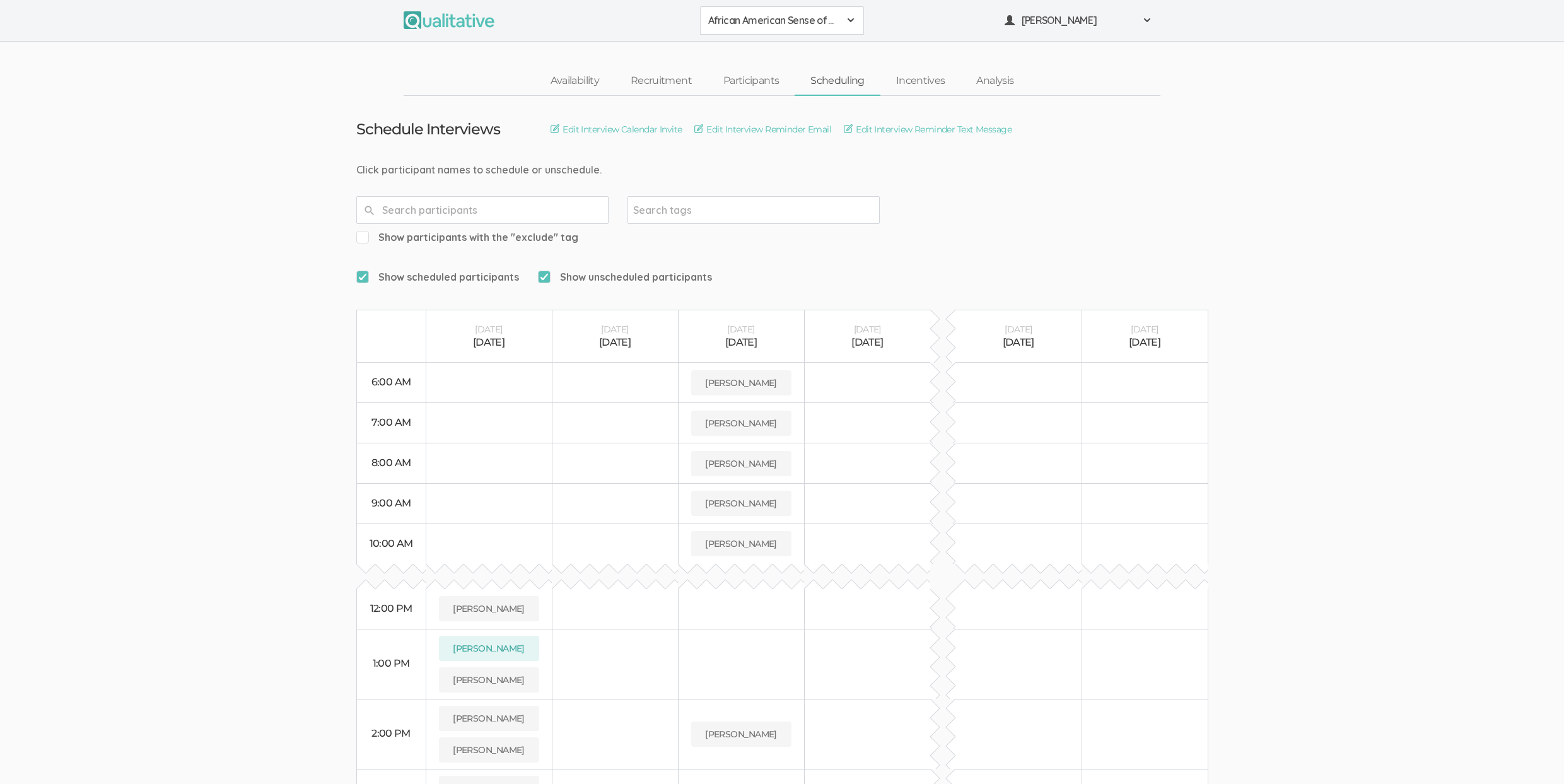
click at [78, 226] on ui-view "Schedule Interviews Edit Interview Calendar Invite Edit Interview Reminder Emai…" at bounding box center [782, 558] width 1564 height 924
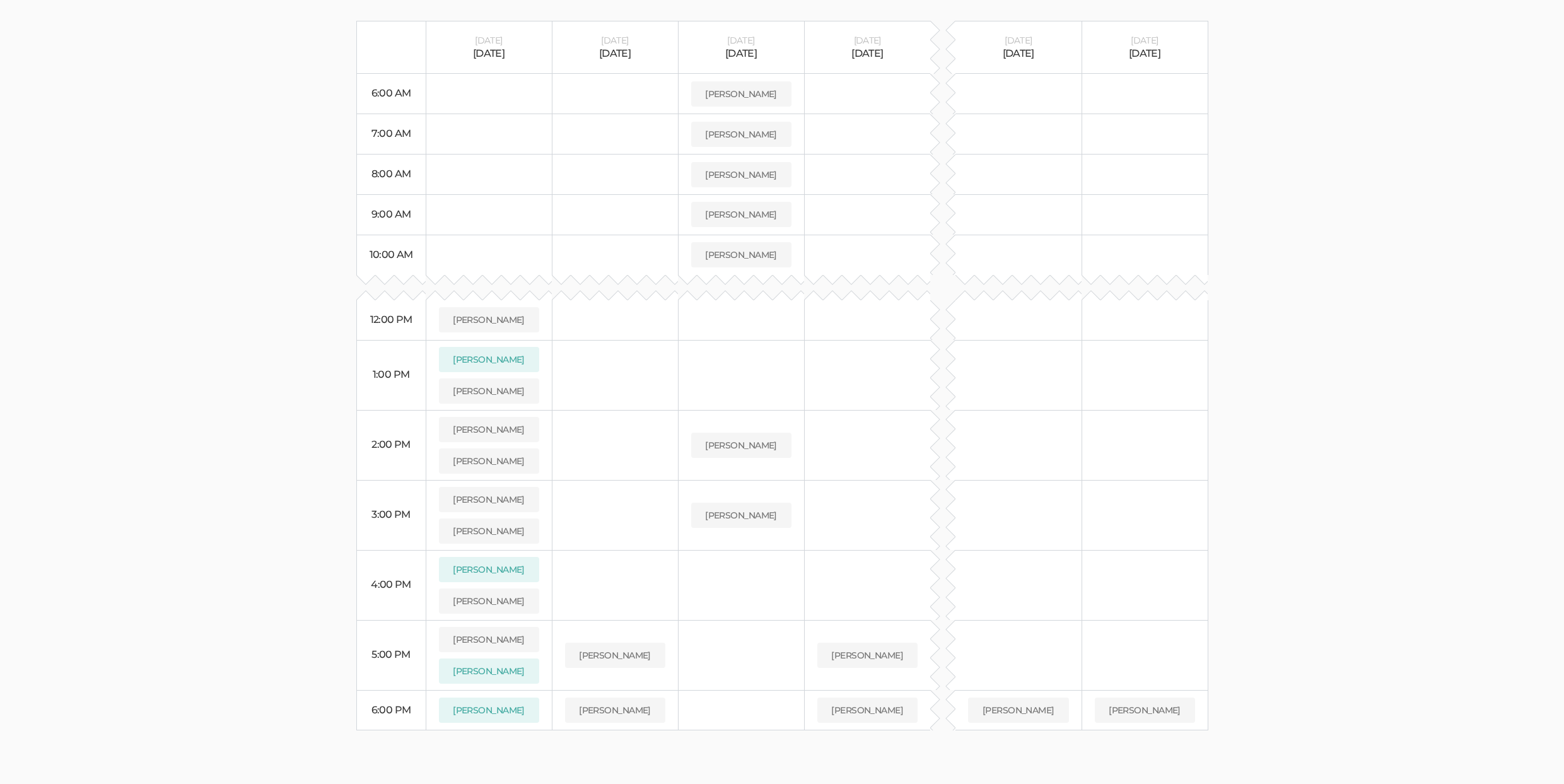
scroll to position [299, 0]
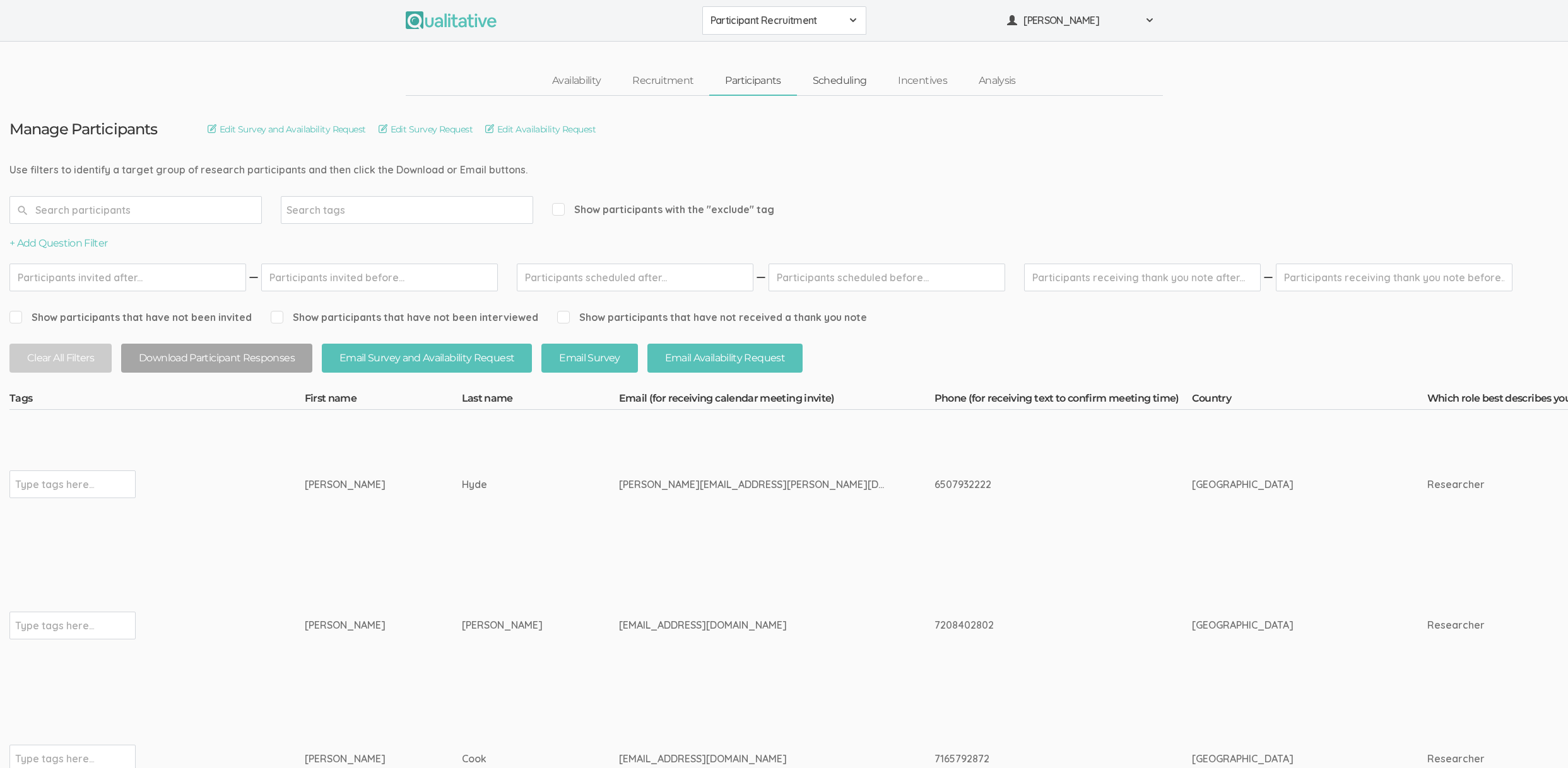
click at [861, 83] on link "Scheduling" at bounding box center [840, 81] width 86 height 27
click at [233, 527] on td "Type tags here..." at bounding box center [157, 484] width 295 height 149
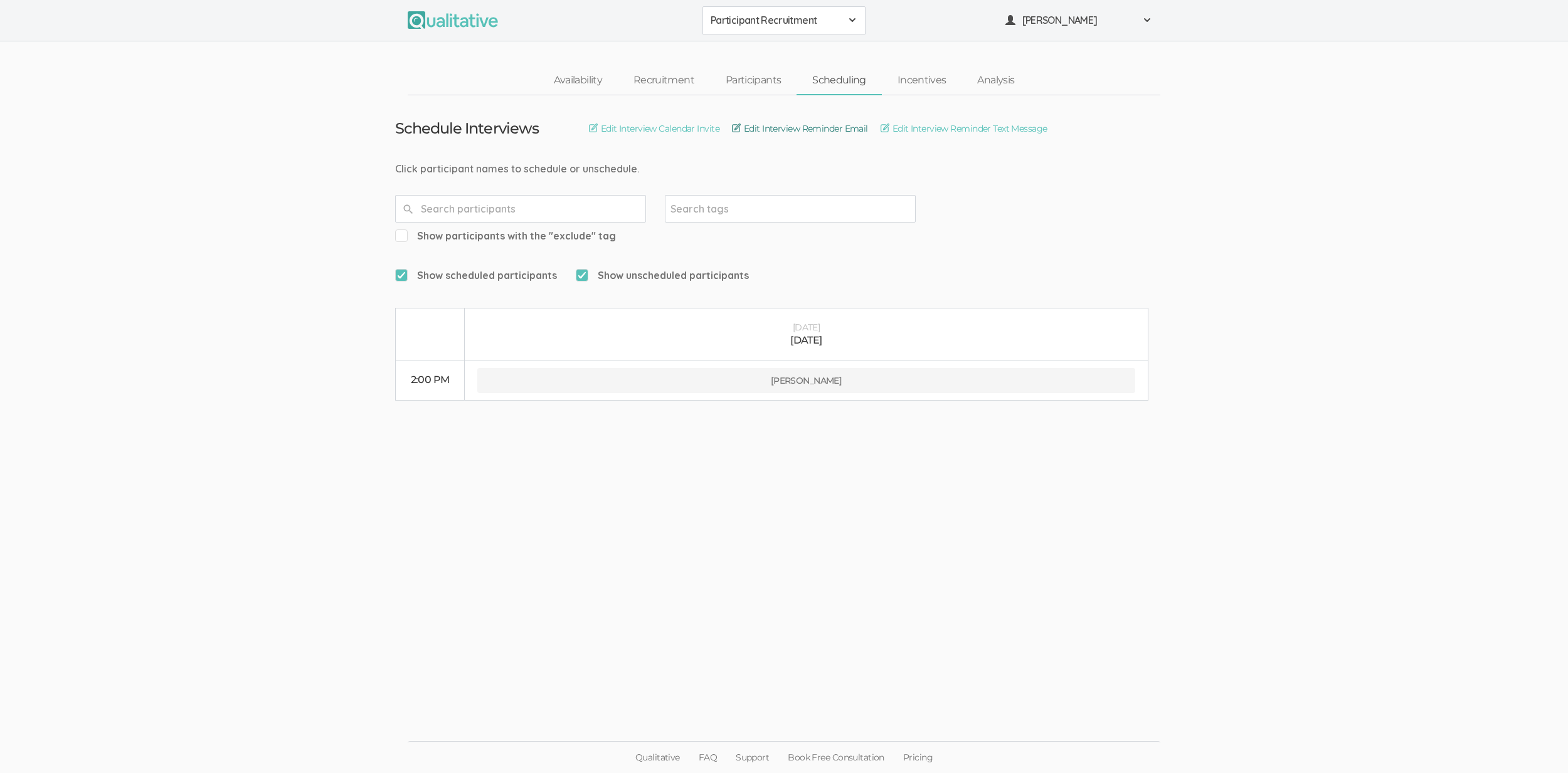
click at [823, 133] on link "Edit Interview Reminder Email" at bounding box center [800, 128] width 136 height 14
click at [930, 125] on link "Edit Interview Reminder Text Message" at bounding box center [964, 128] width 167 height 14
click at [666, 128] on link "Edit Interview Calendar Invite" at bounding box center [654, 128] width 131 height 14
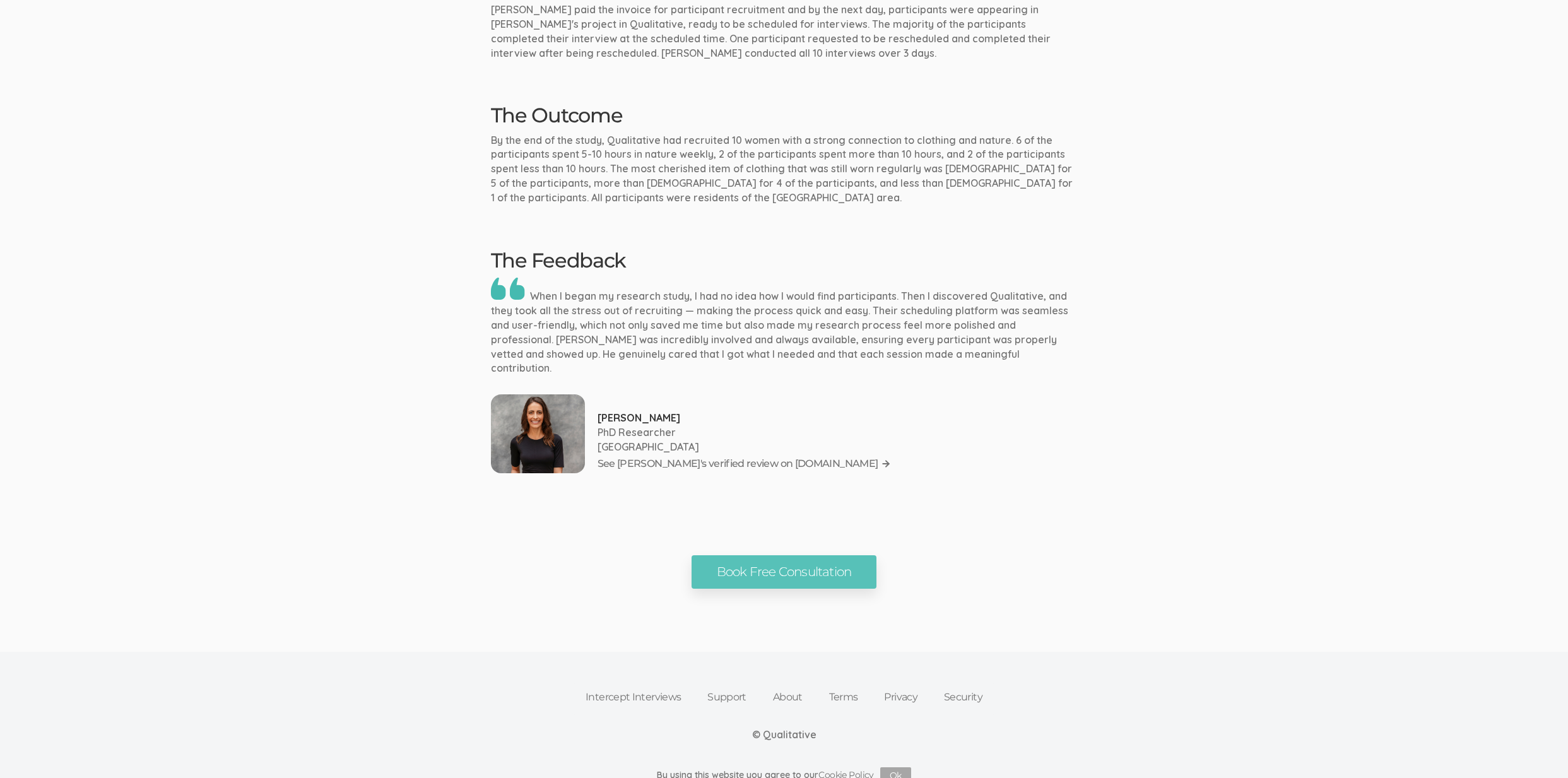
scroll to position [1250, 0]
